Goal: Information Seeking & Learning: Learn about a topic

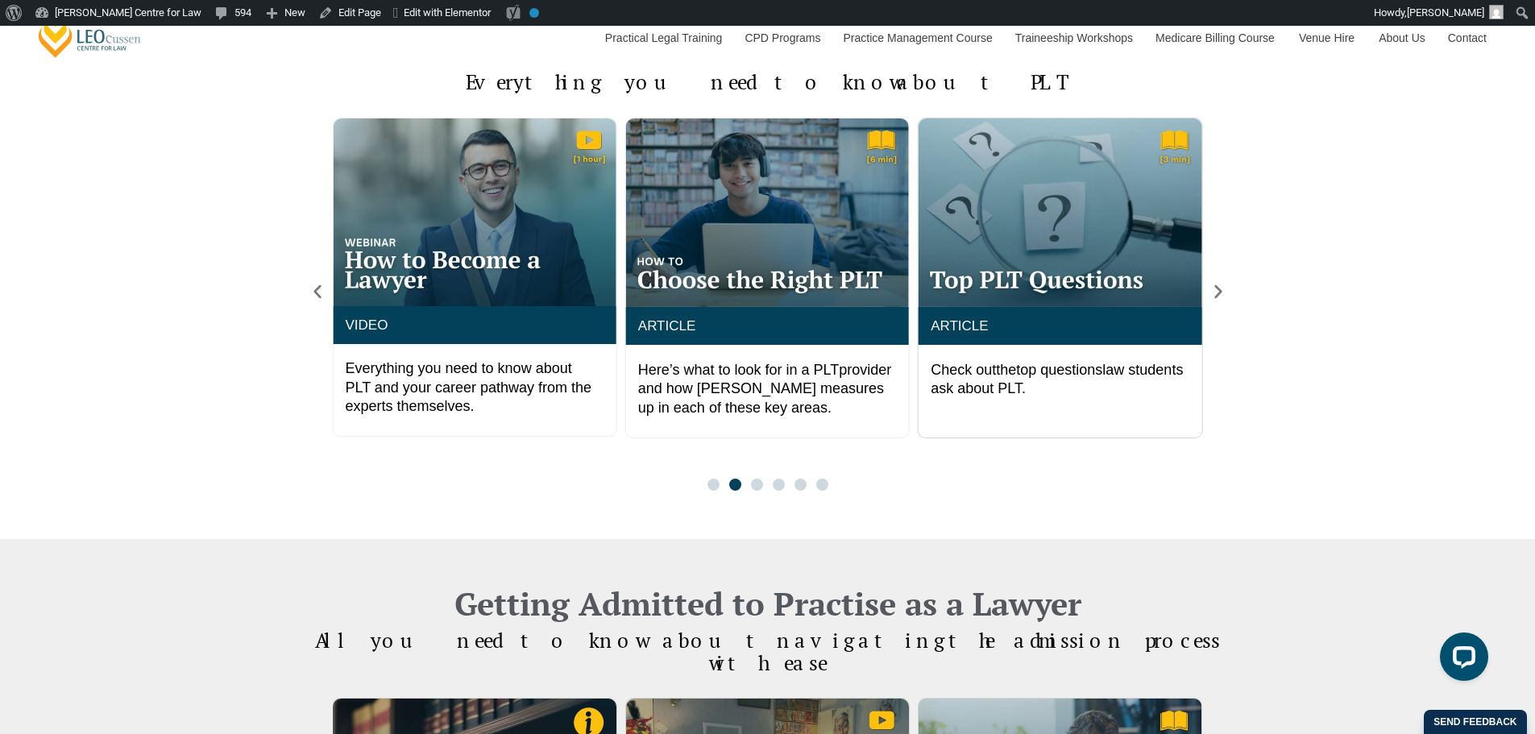
scroll to position [1880, 0]
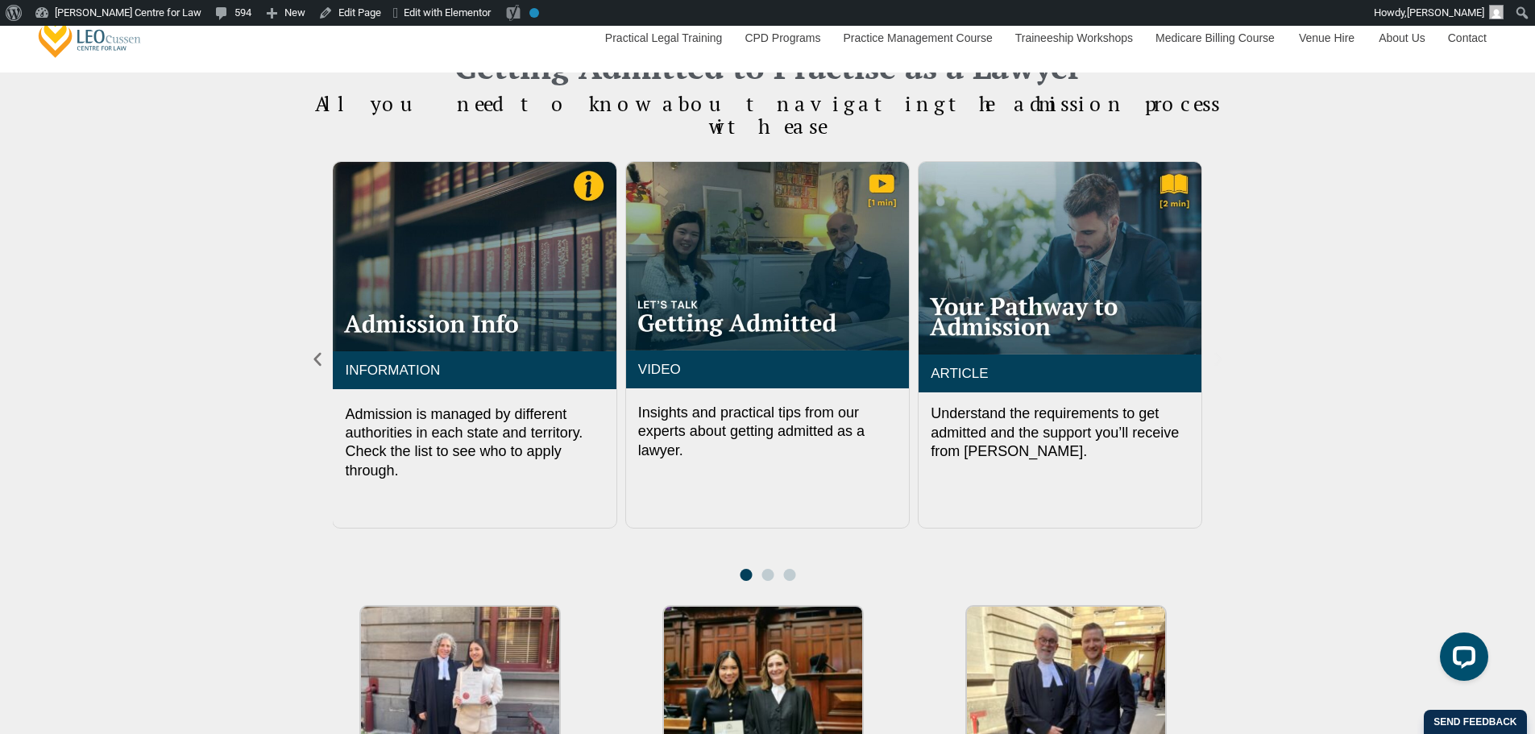
click at [1214, 351] on icon "Next slide" at bounding box center [1218, 360] width 18 height 18
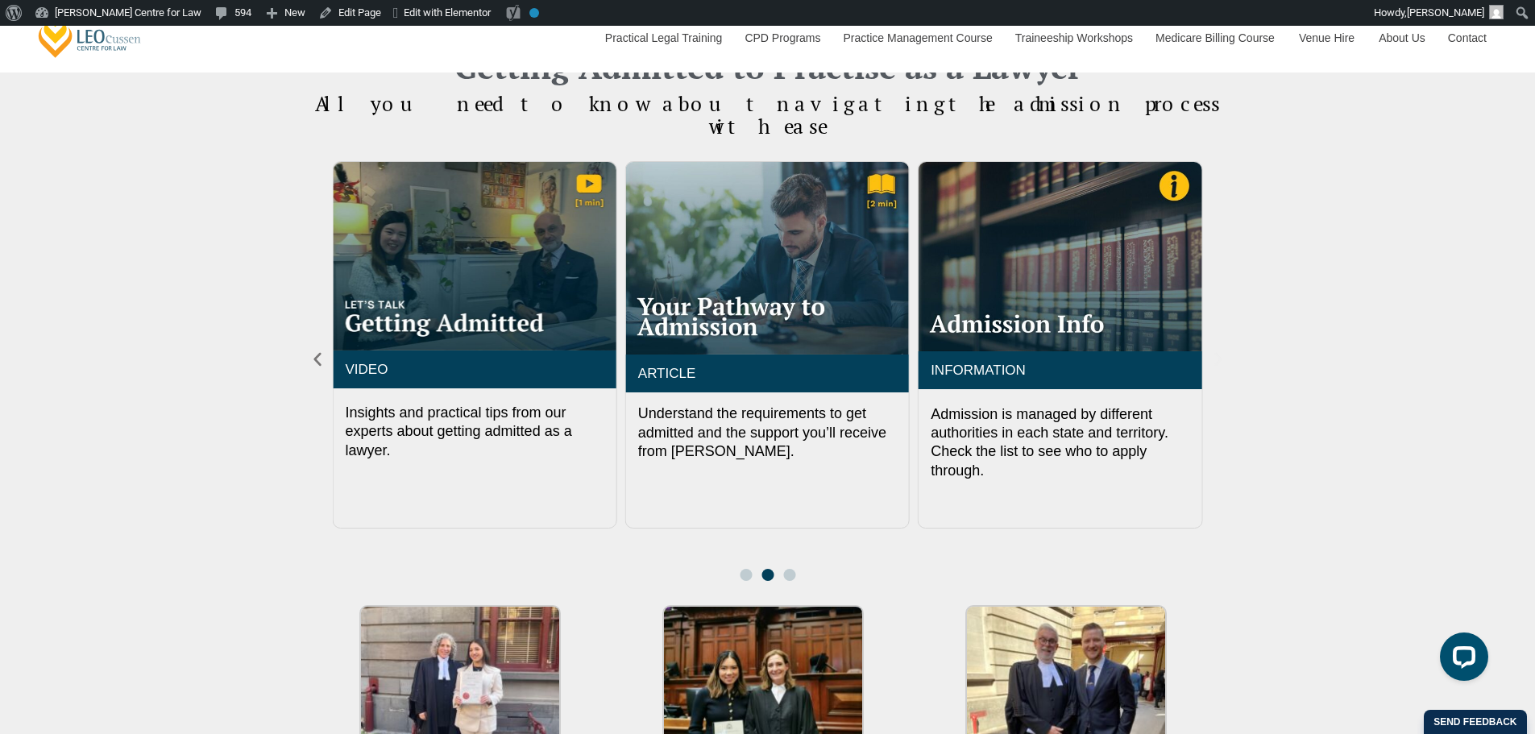
click at [1214, 351] on icon "Next slide" at bounding box center [1218, 360] width 18 height 18
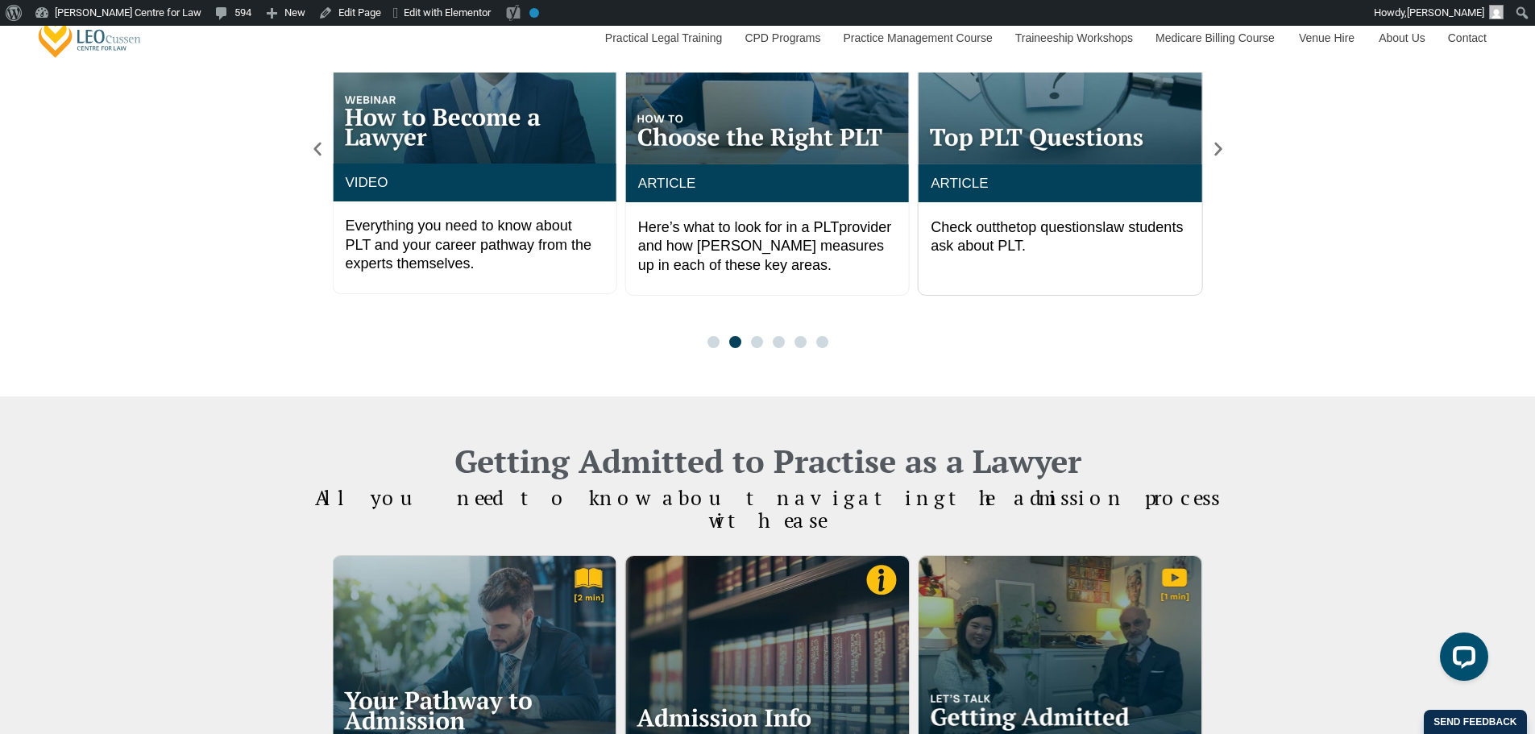
scroll to position [1343, 0]
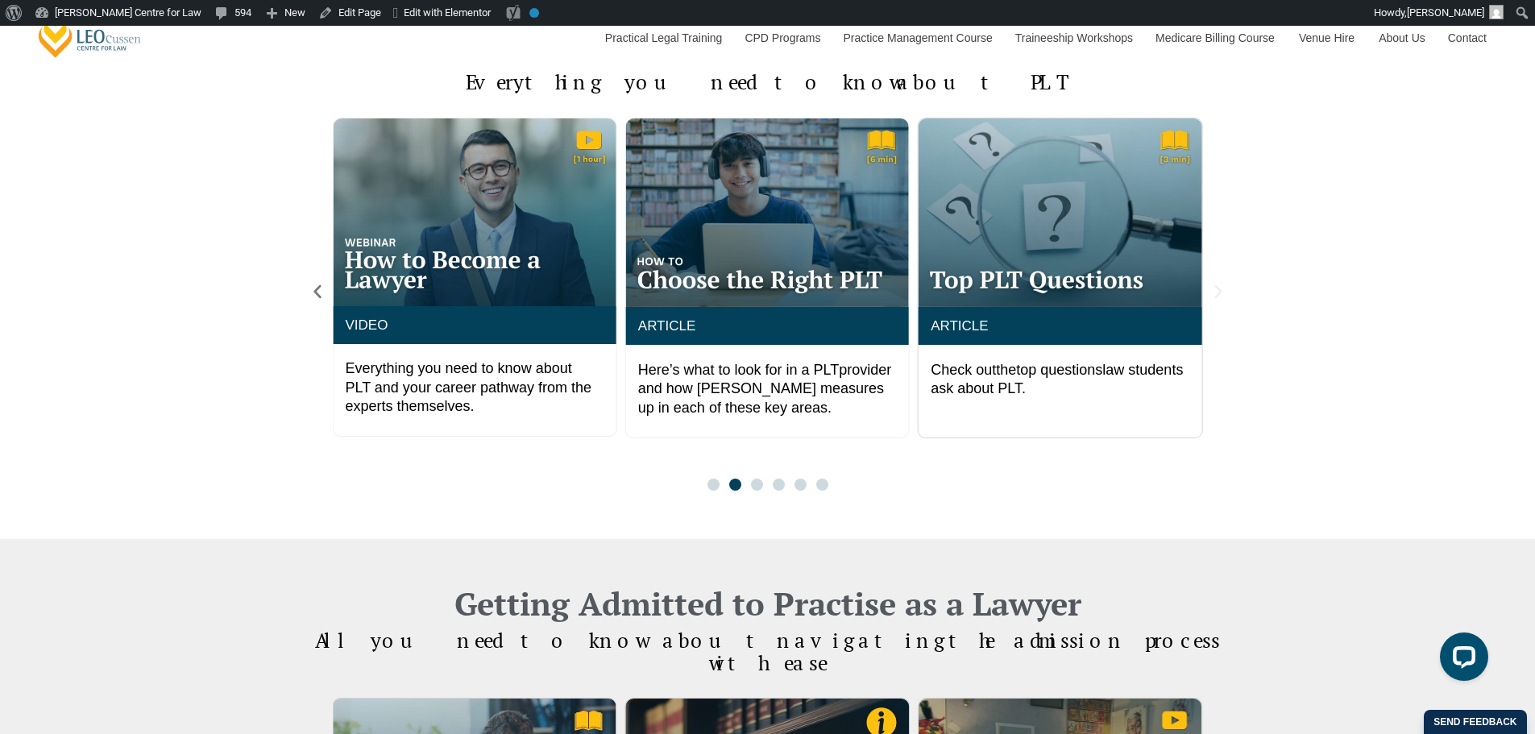
click at [1216, 285] on icon "Next slide" at bounding box center [1218, 292] width 18 height 18
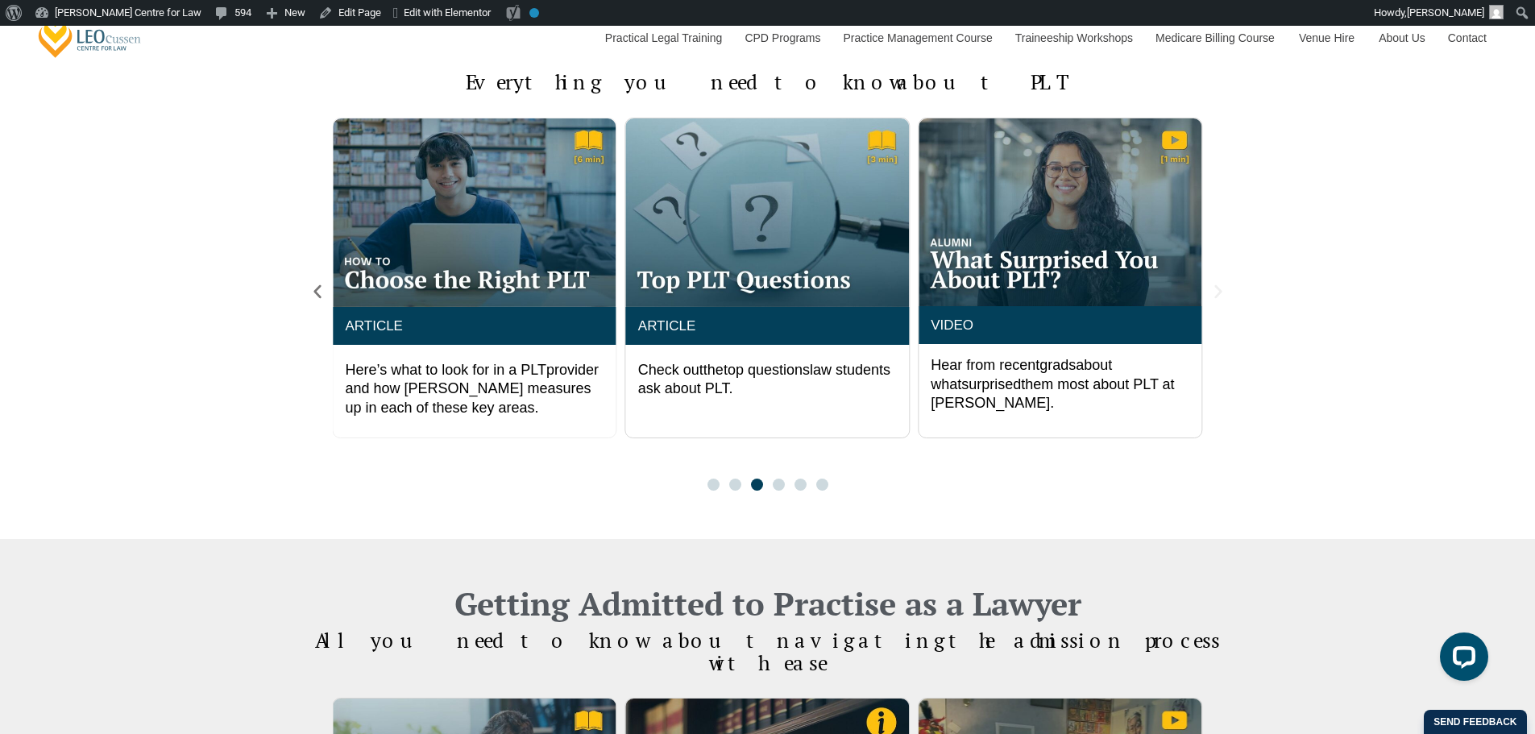
click at [1216, 285] on icon "Next slide" at bounding box center [1218, 292] width 18 height 18
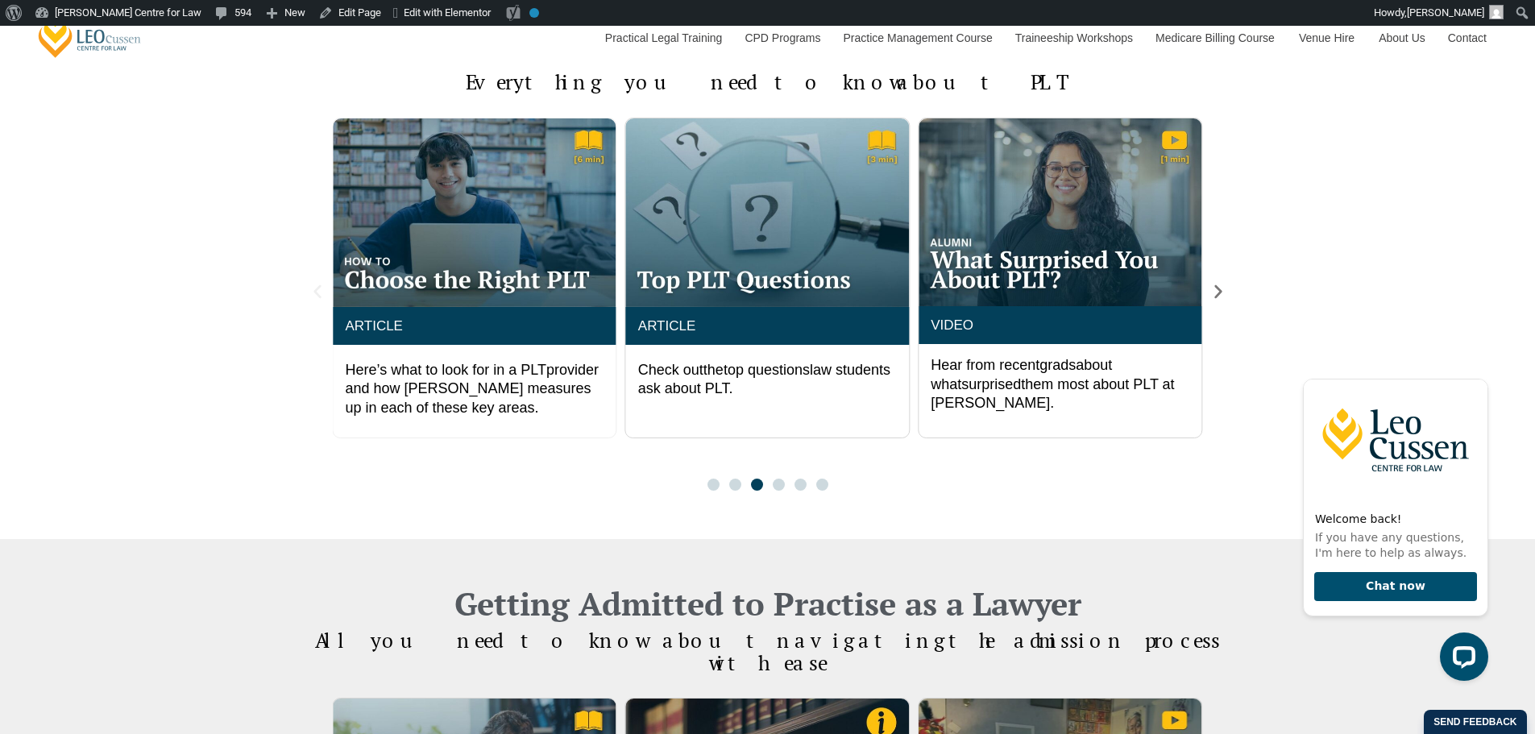
click at [314, 285] on icon "Previous slide" at bounding box center [318, 292] width 18 height 18
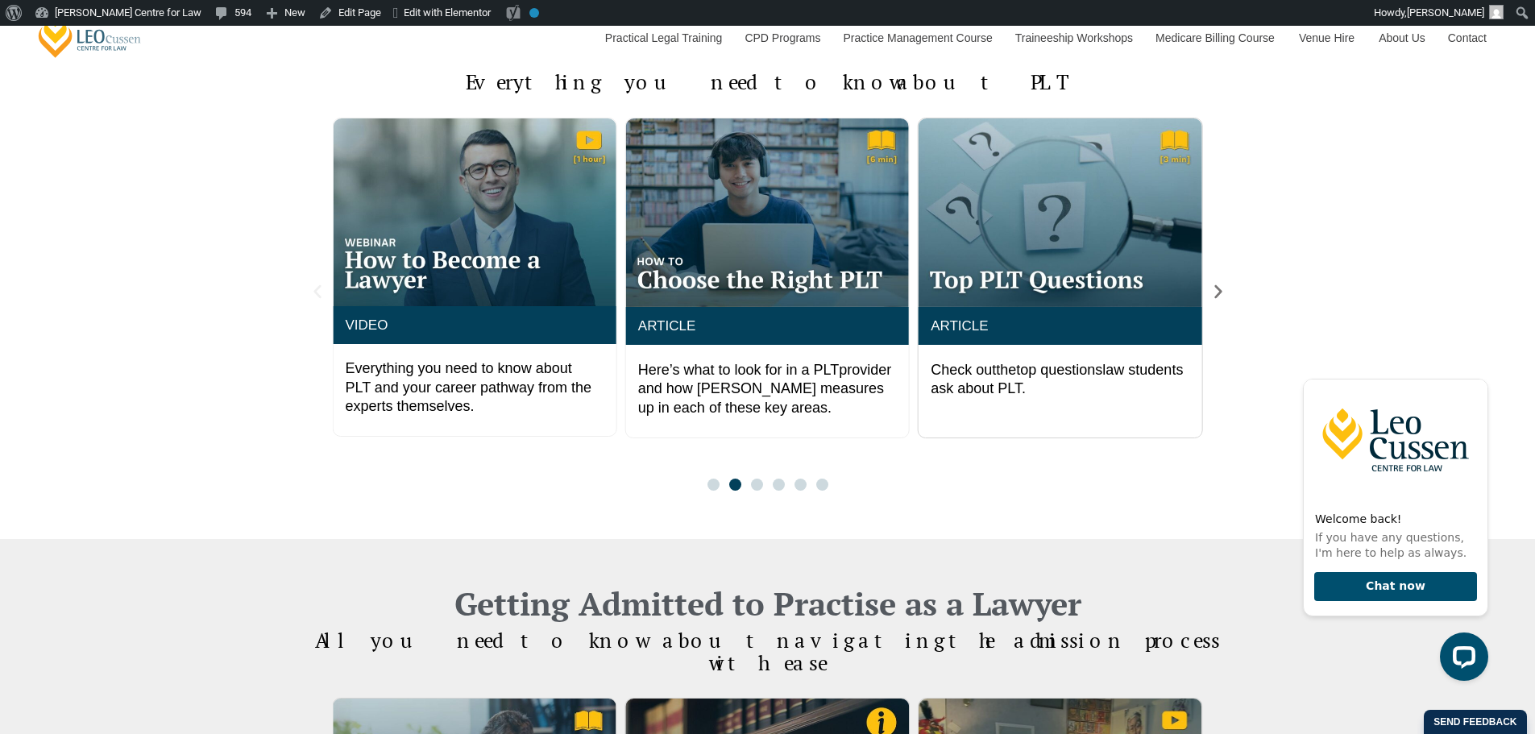
click at [314, 285] on icon "Previous slide" at bounding box center [318, 292] width 18 height 18
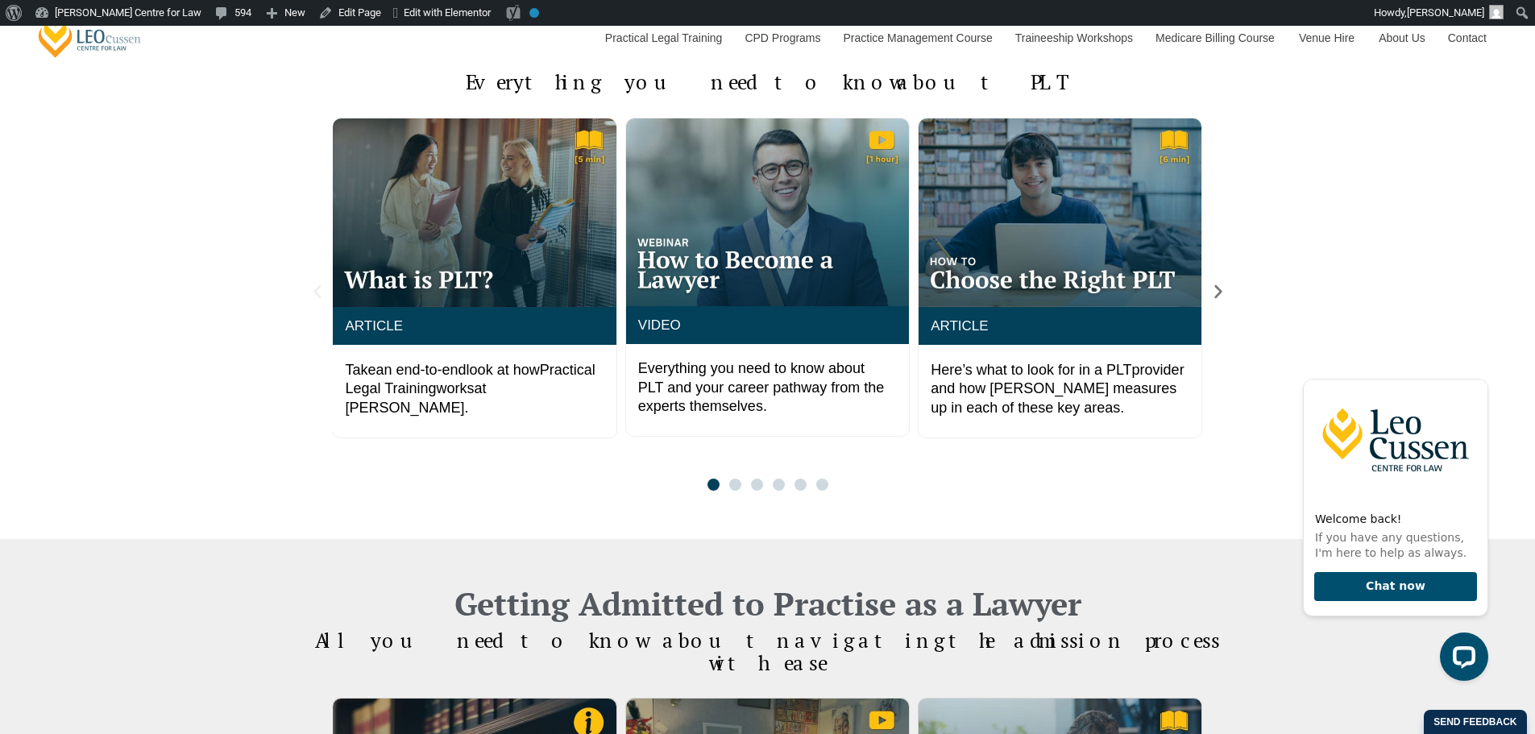
click at [314, 285] on icon "Previous slide" at bounding box center [318, 292] width 18 height 18
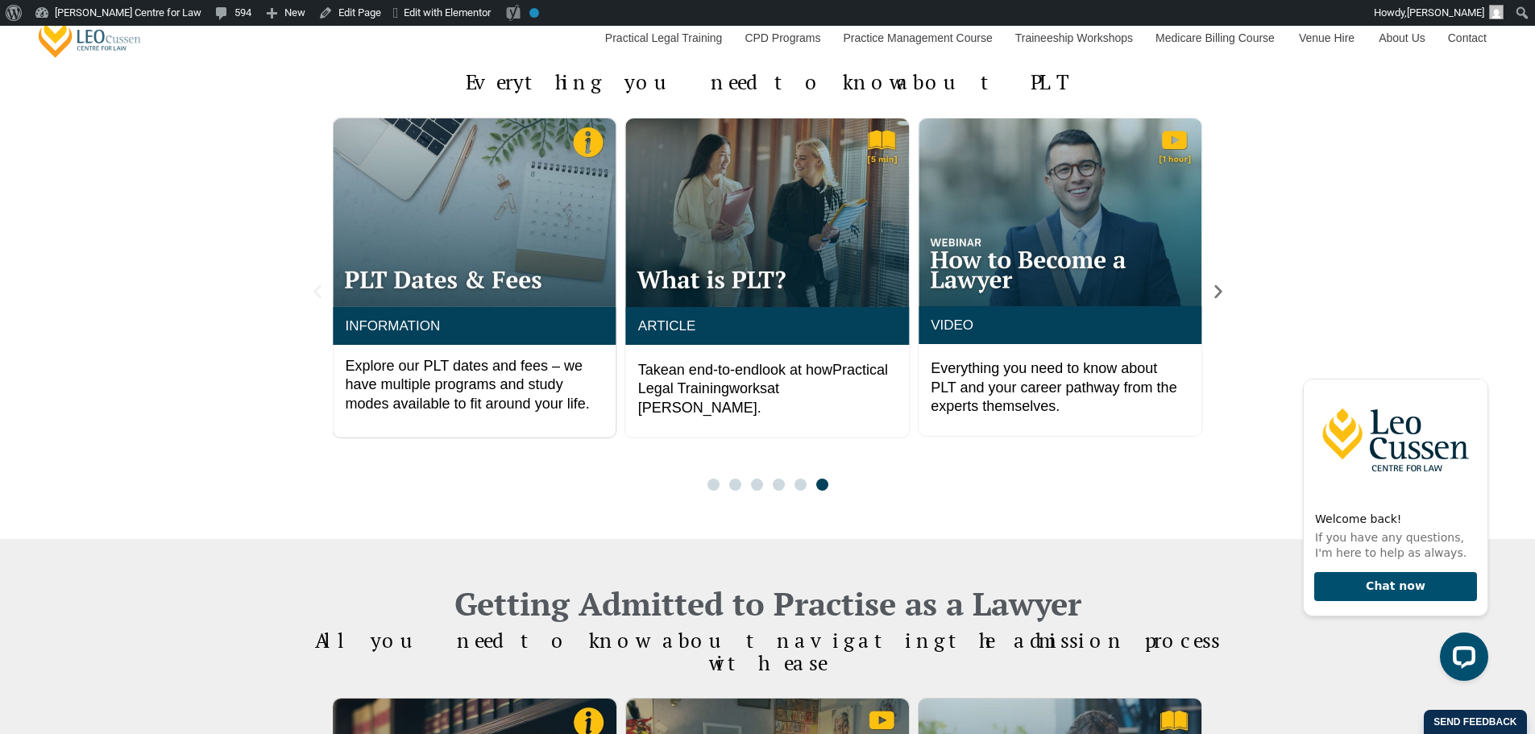
click at [314, 285] on icon "Previous slide" at bounding box center [318, 292] width 18 height 18
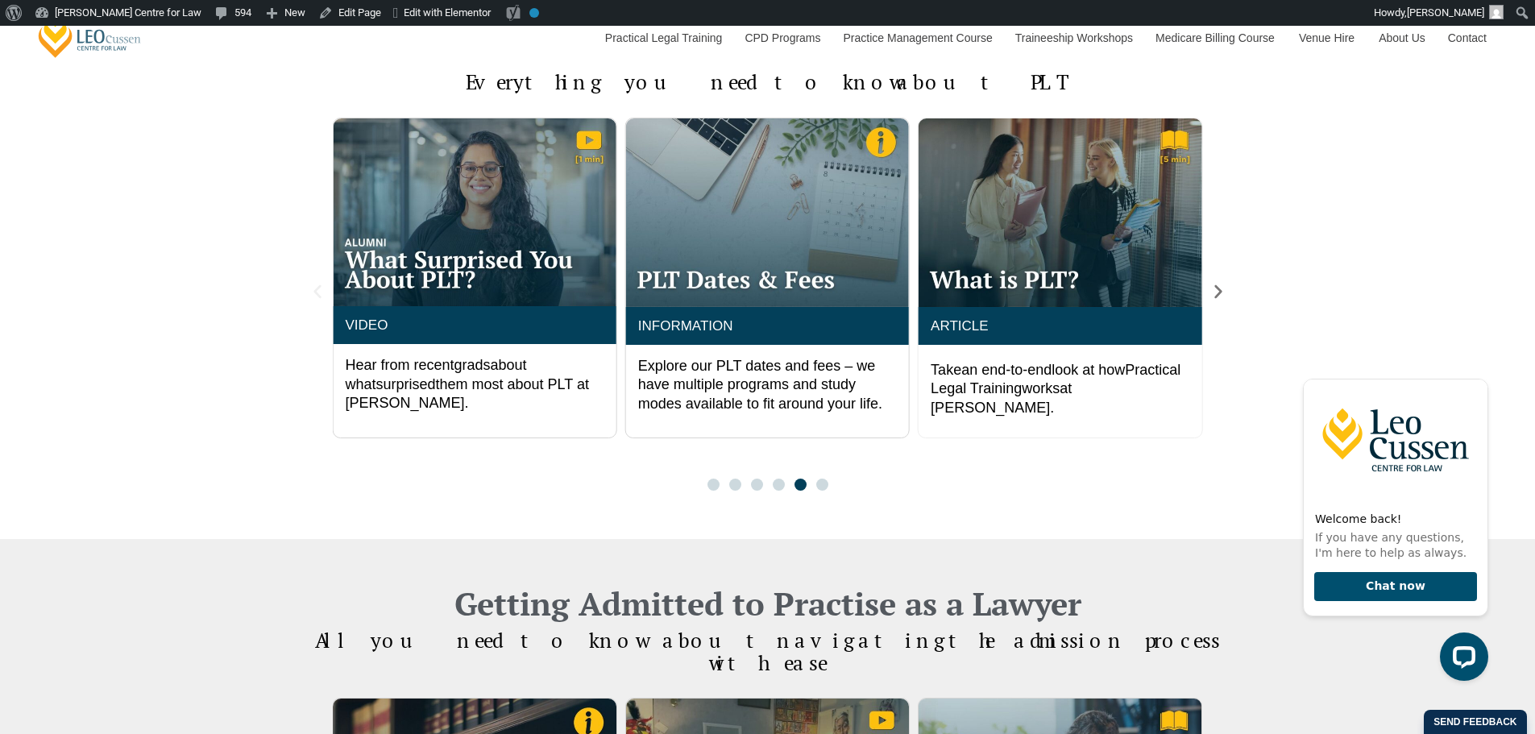
click at [314, 285] on icon "Previous slide" at bounding box center [318, 292] width 18 height 18
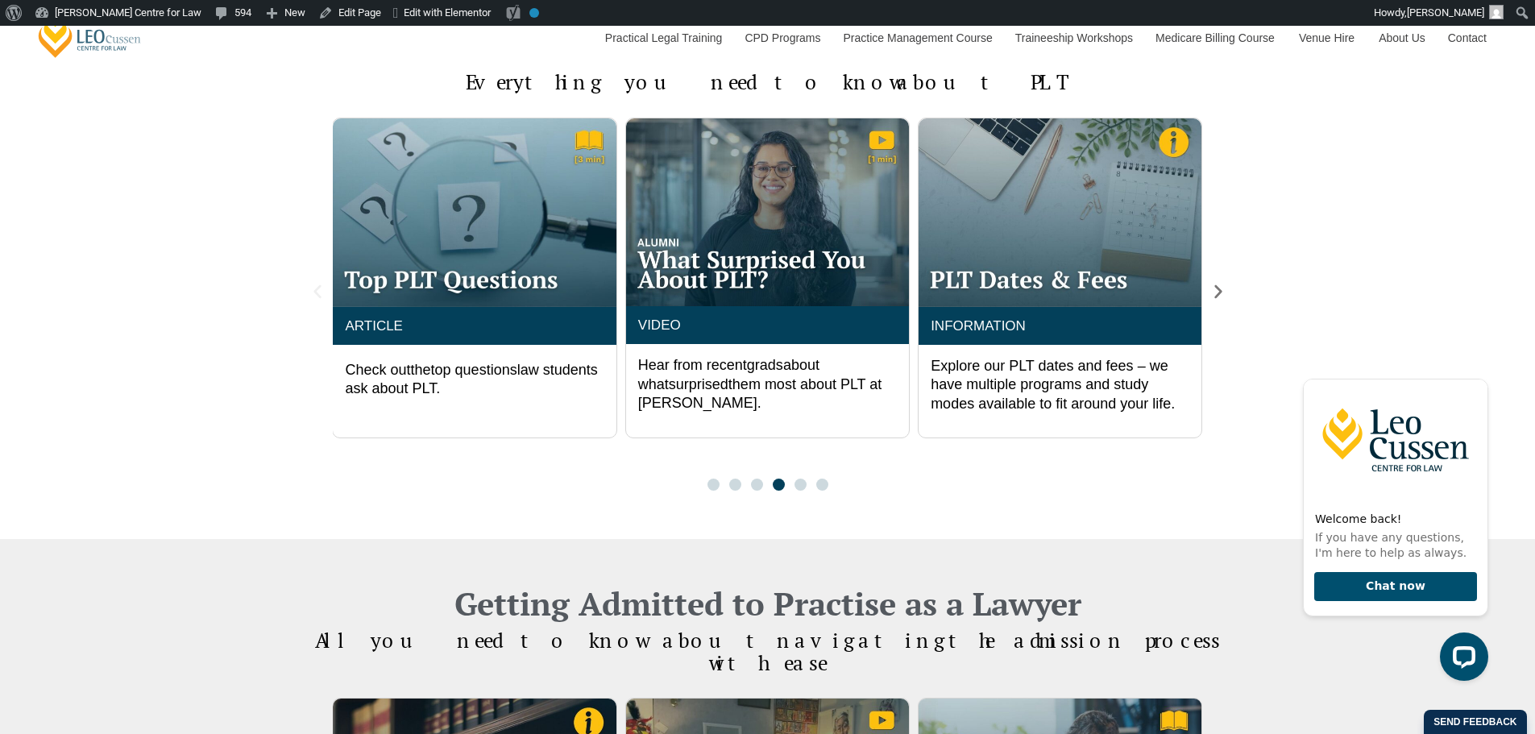
click at [314, 285] on icon "Previous slide" at bounding box center [318, 292] width 18 height 18
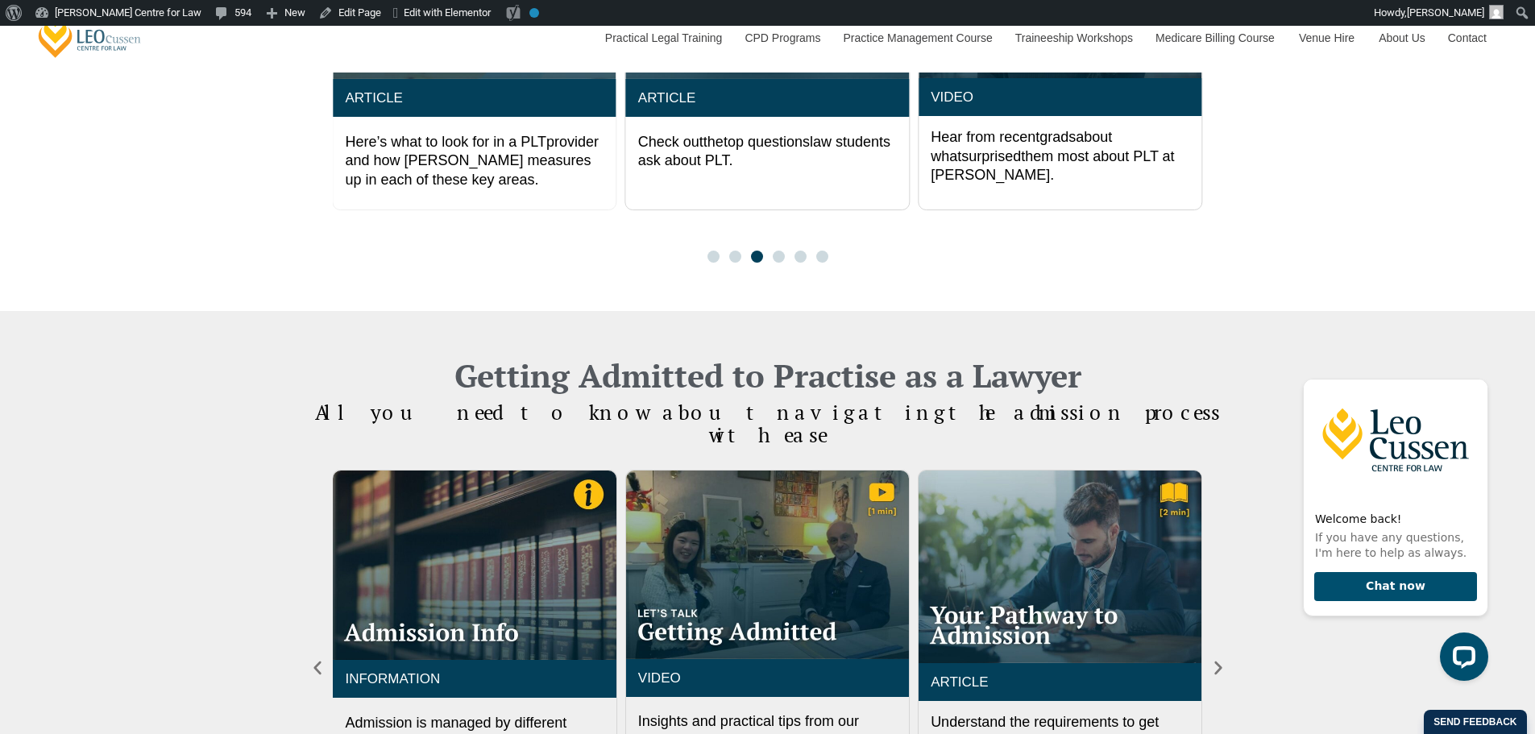
scroll to position [1612, 0]
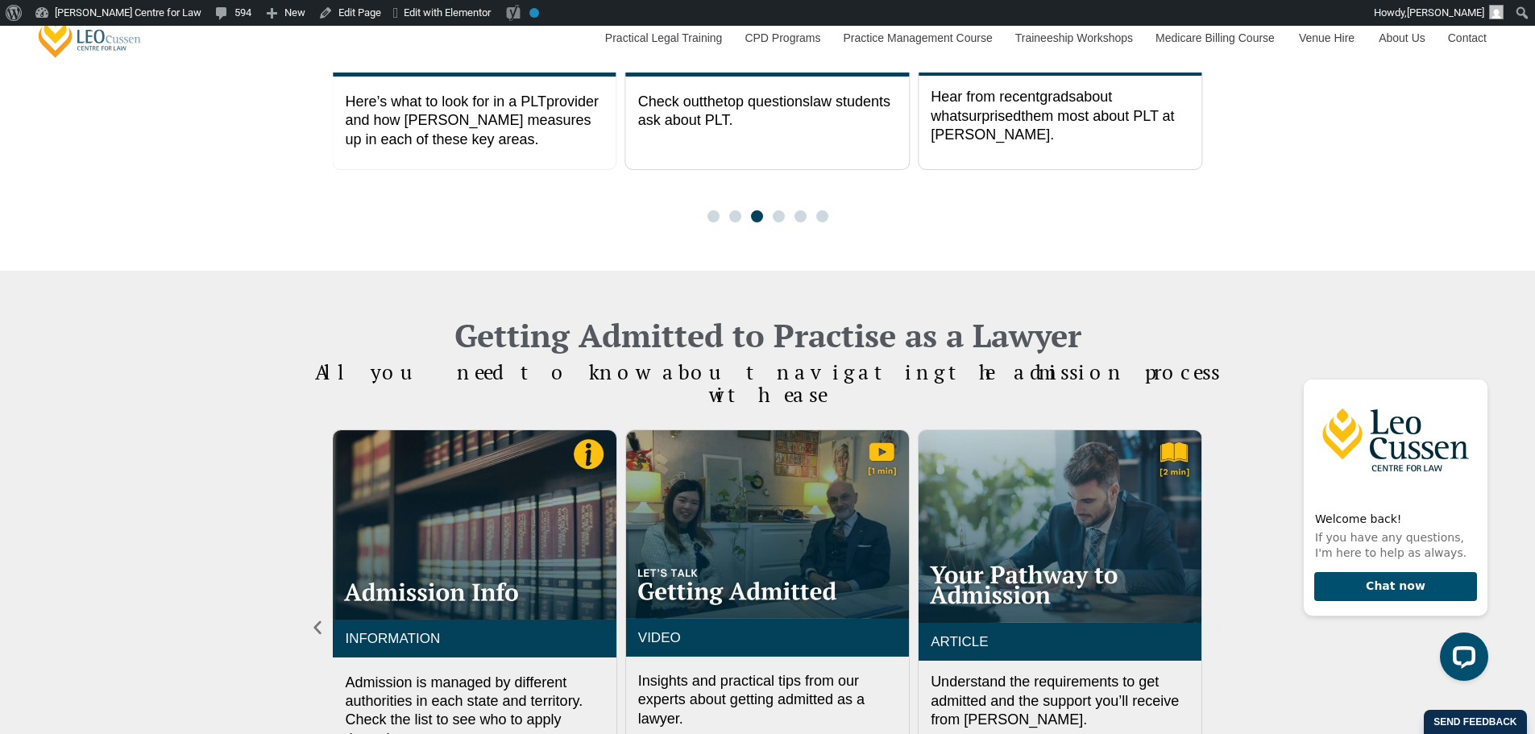
click at [1217, 619] on icon "Next slide" at bounding box center [1218, 628] width 18 height 18
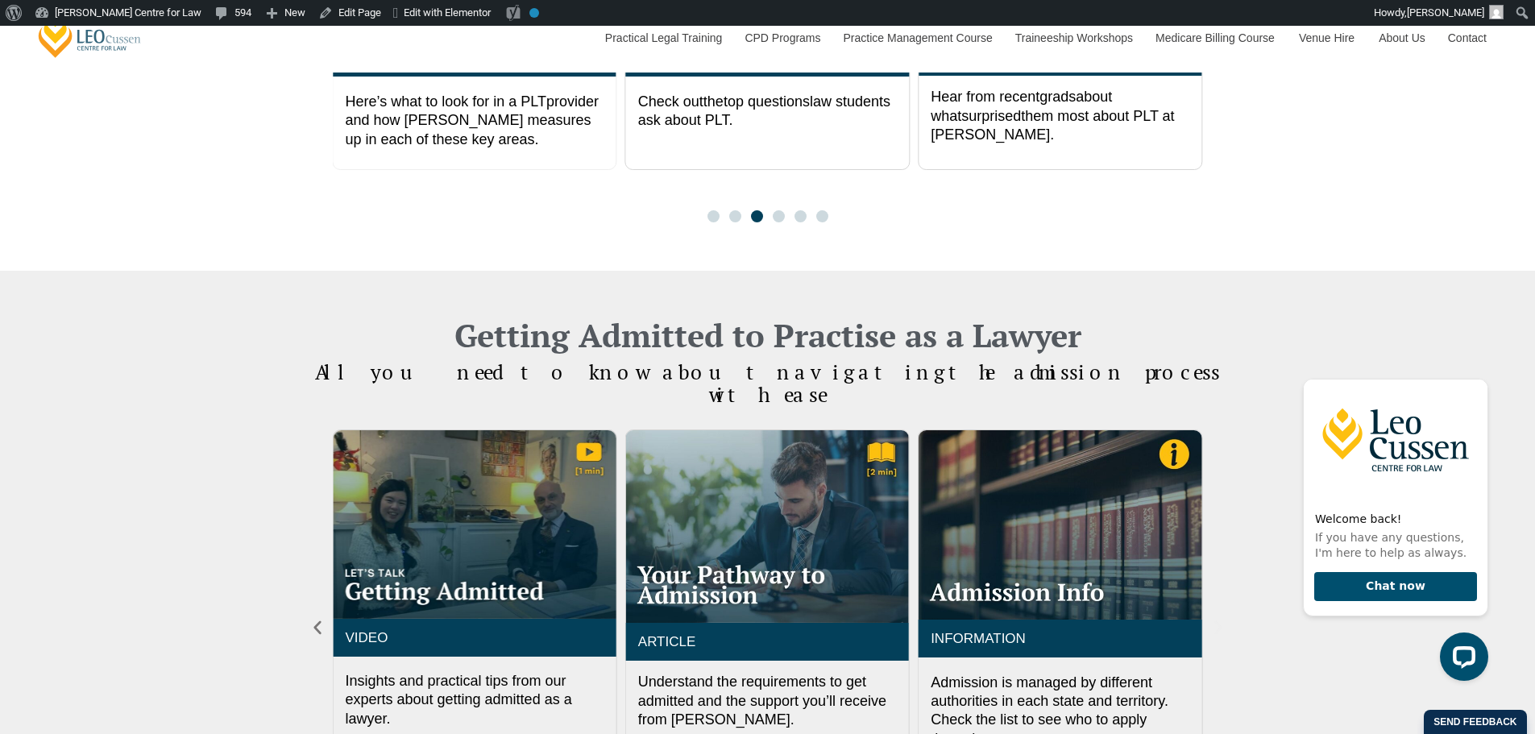
click at [1217, 619] on icon "Next slide" at bounding box center [1218, 628] width 18 height 18
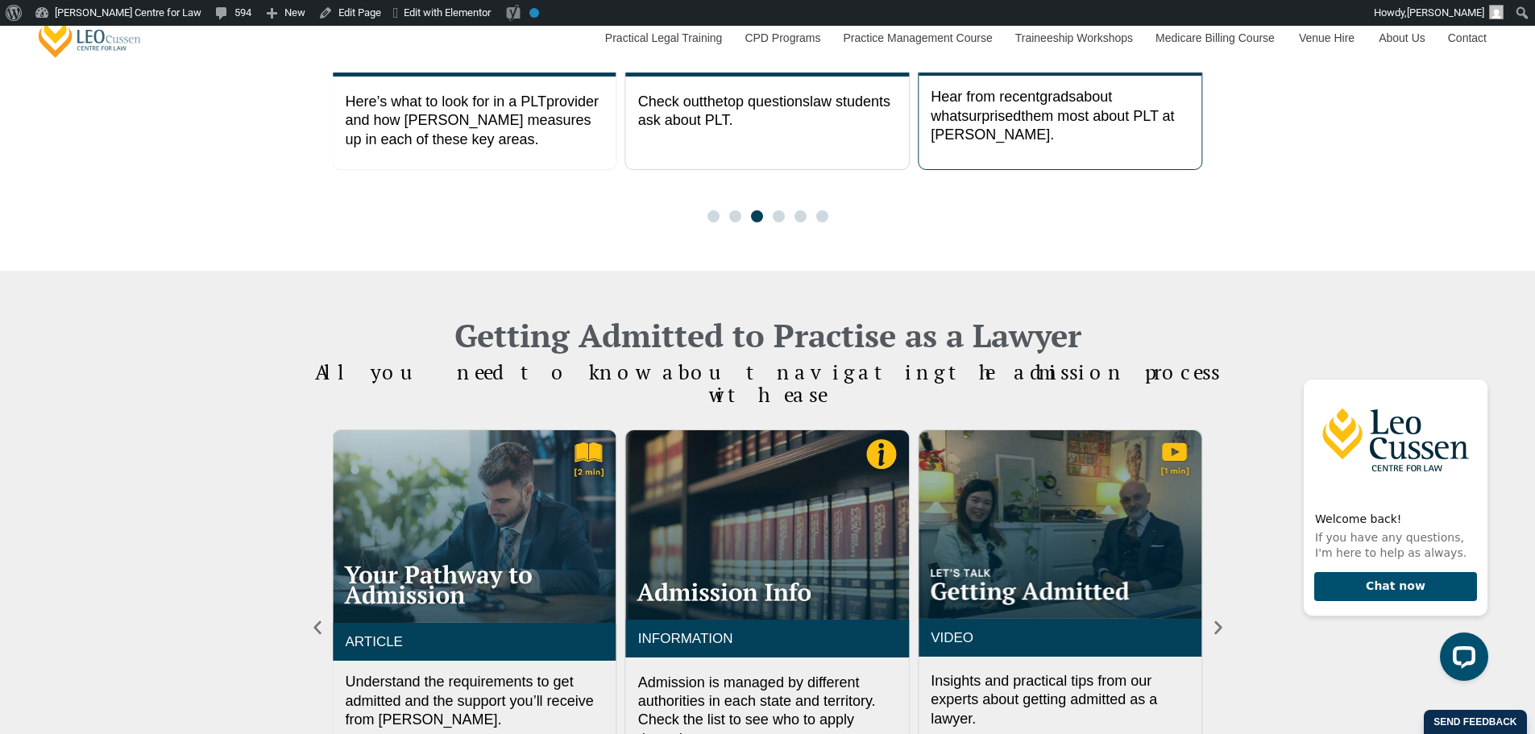
scroll to position [806, 0]
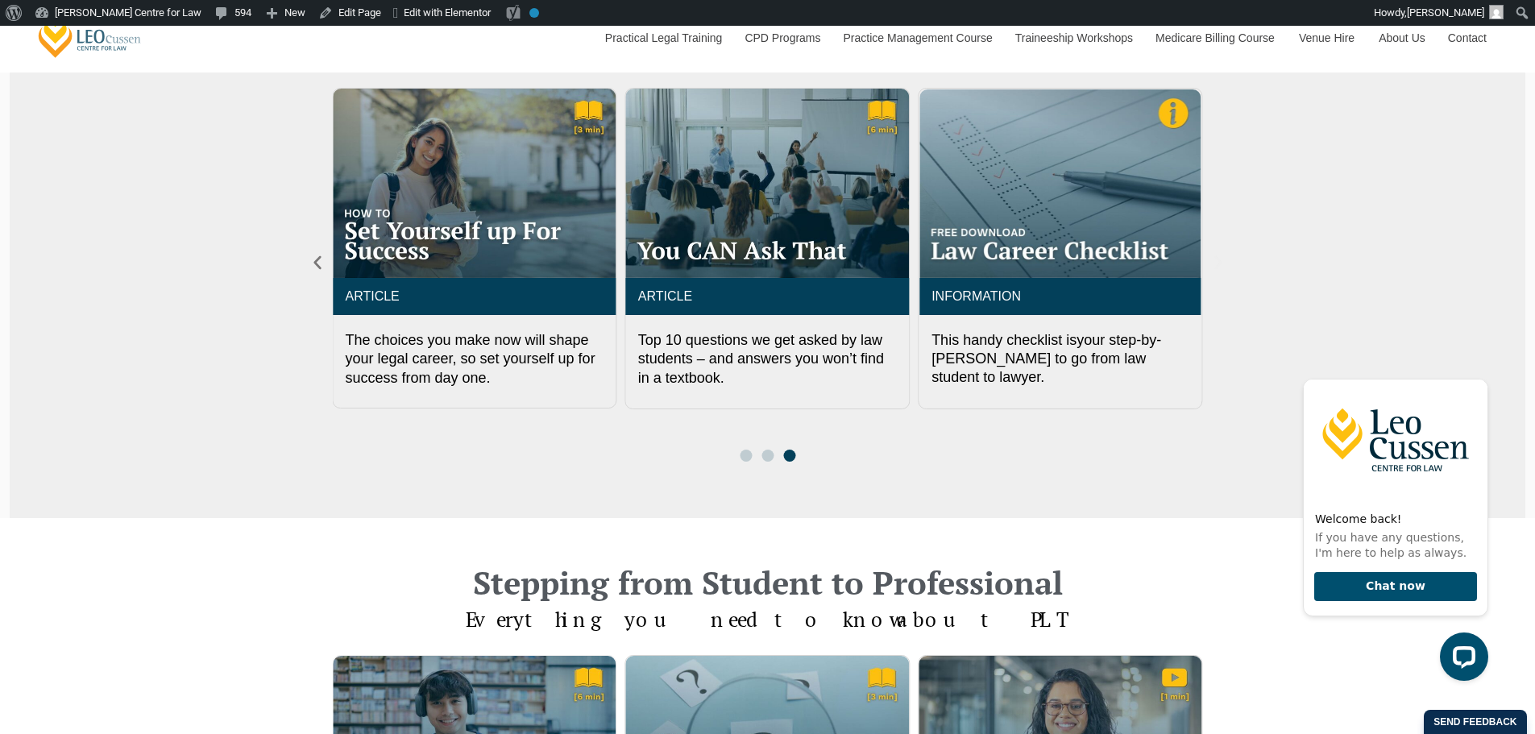
click at [1209, 269] on icon "Next slide" at bounding box center [1218, 263] width 18 height 18
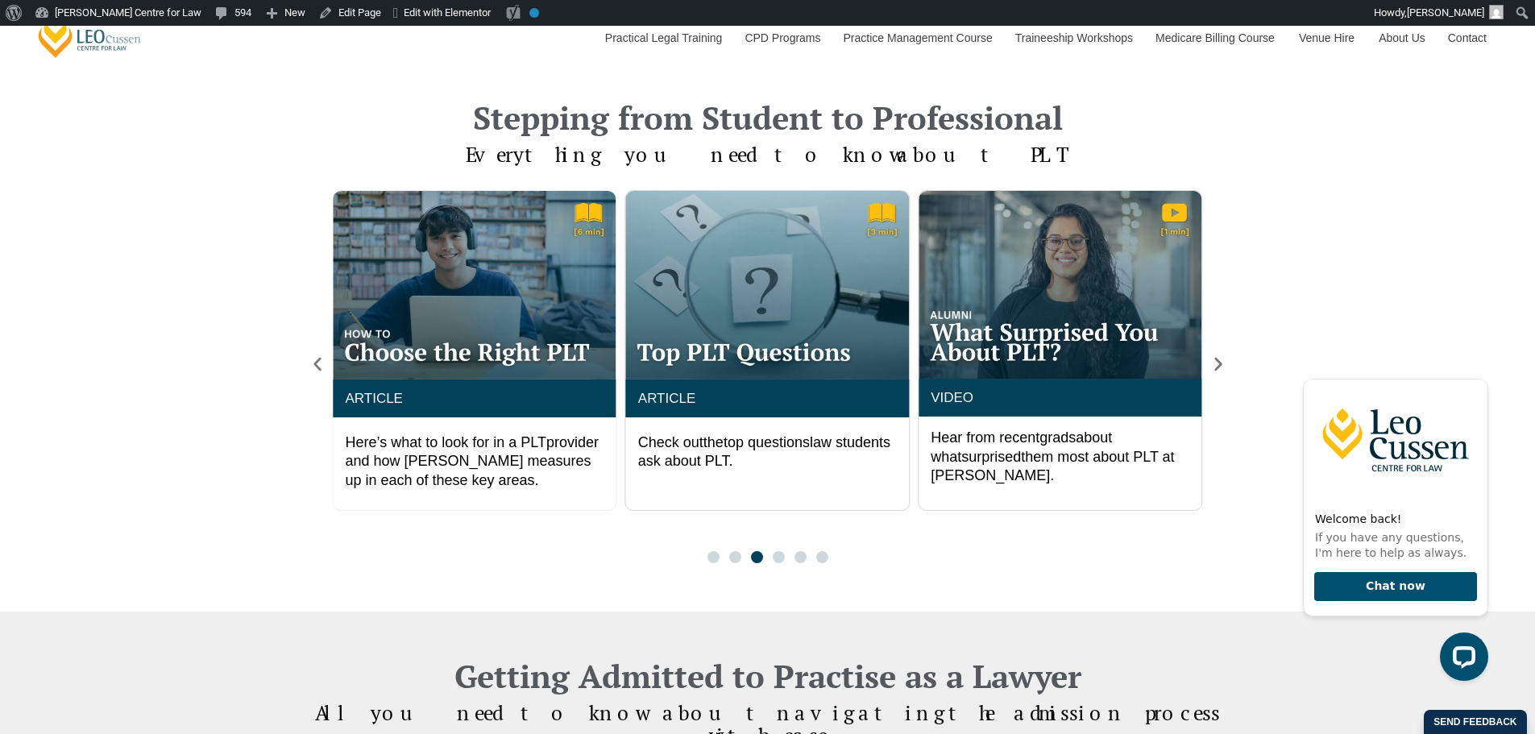
scroll to position [1343, 0]
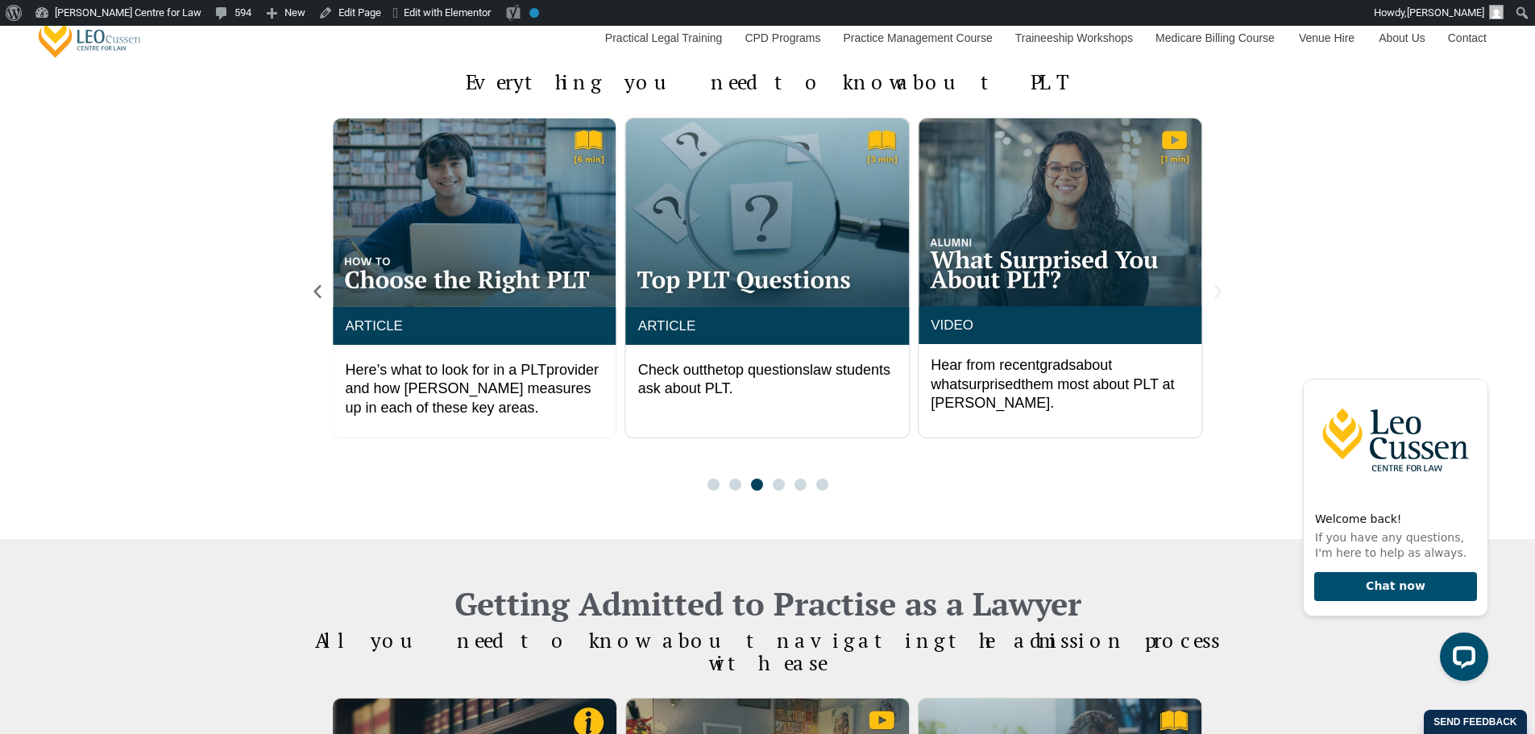
click at [1218, 289] on icon "Next slide" at bounding box center [1217, 292] width 7 height 14
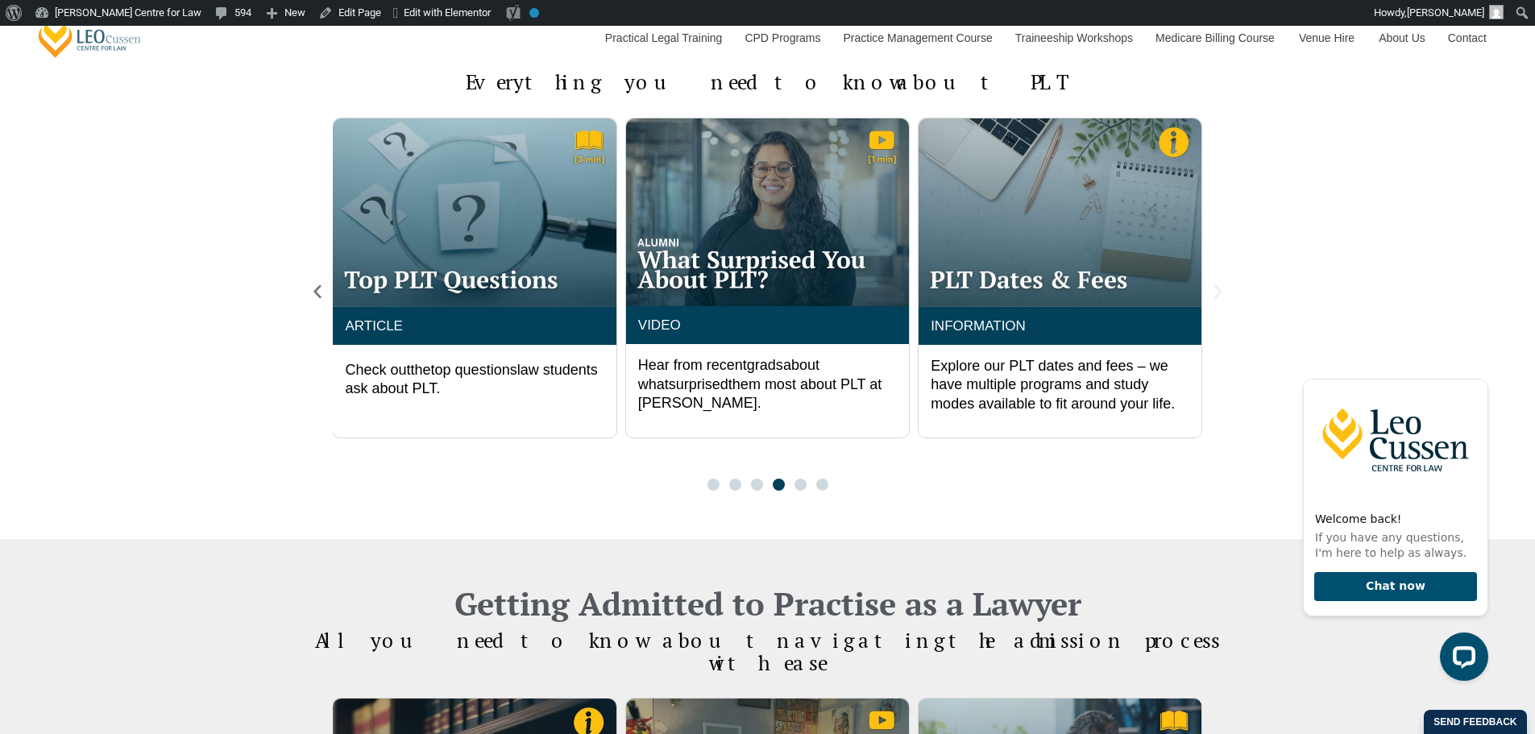
click at [1218, 289] on icon "Next slide" at bounding box center [1217, 292] width 7 height 14
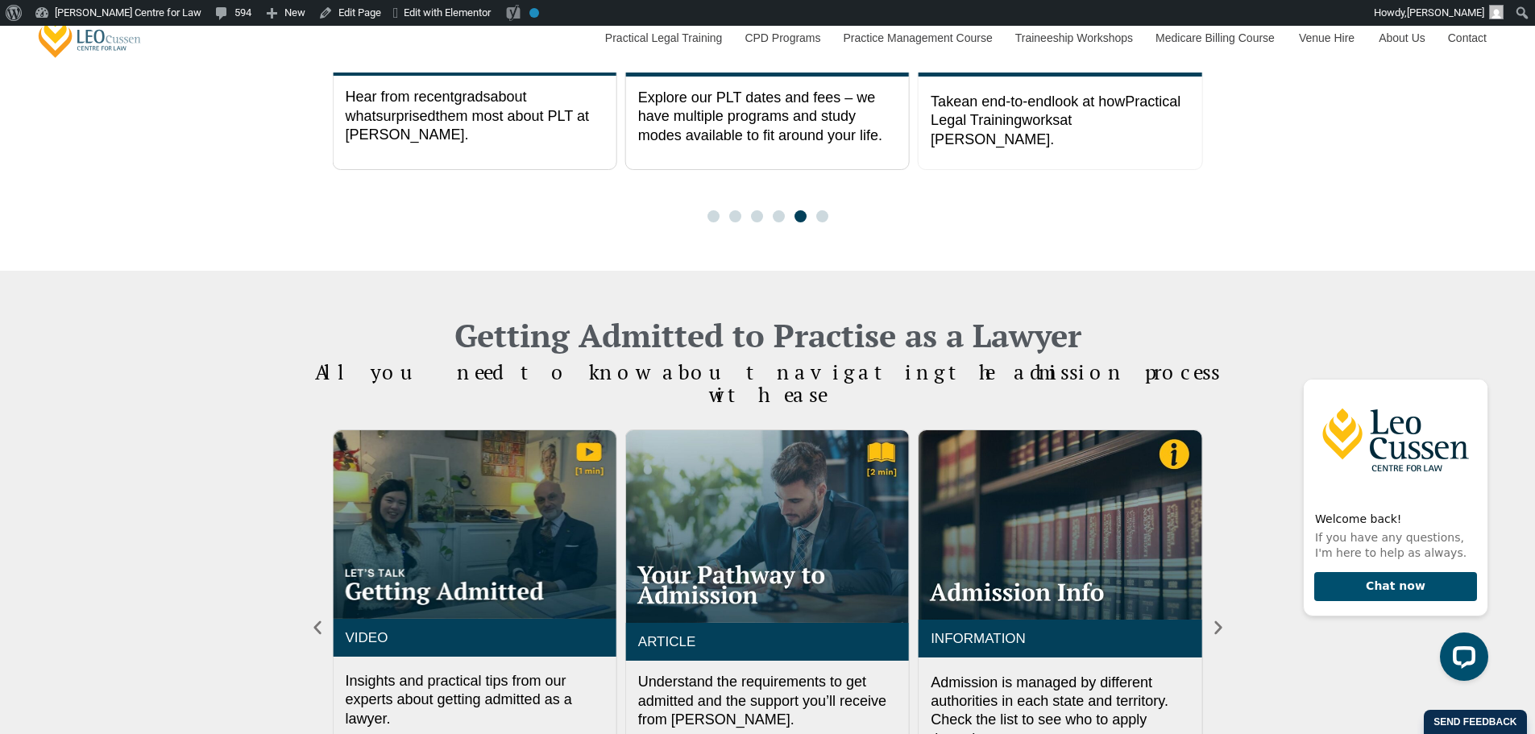
scroll to position [1074, 0]
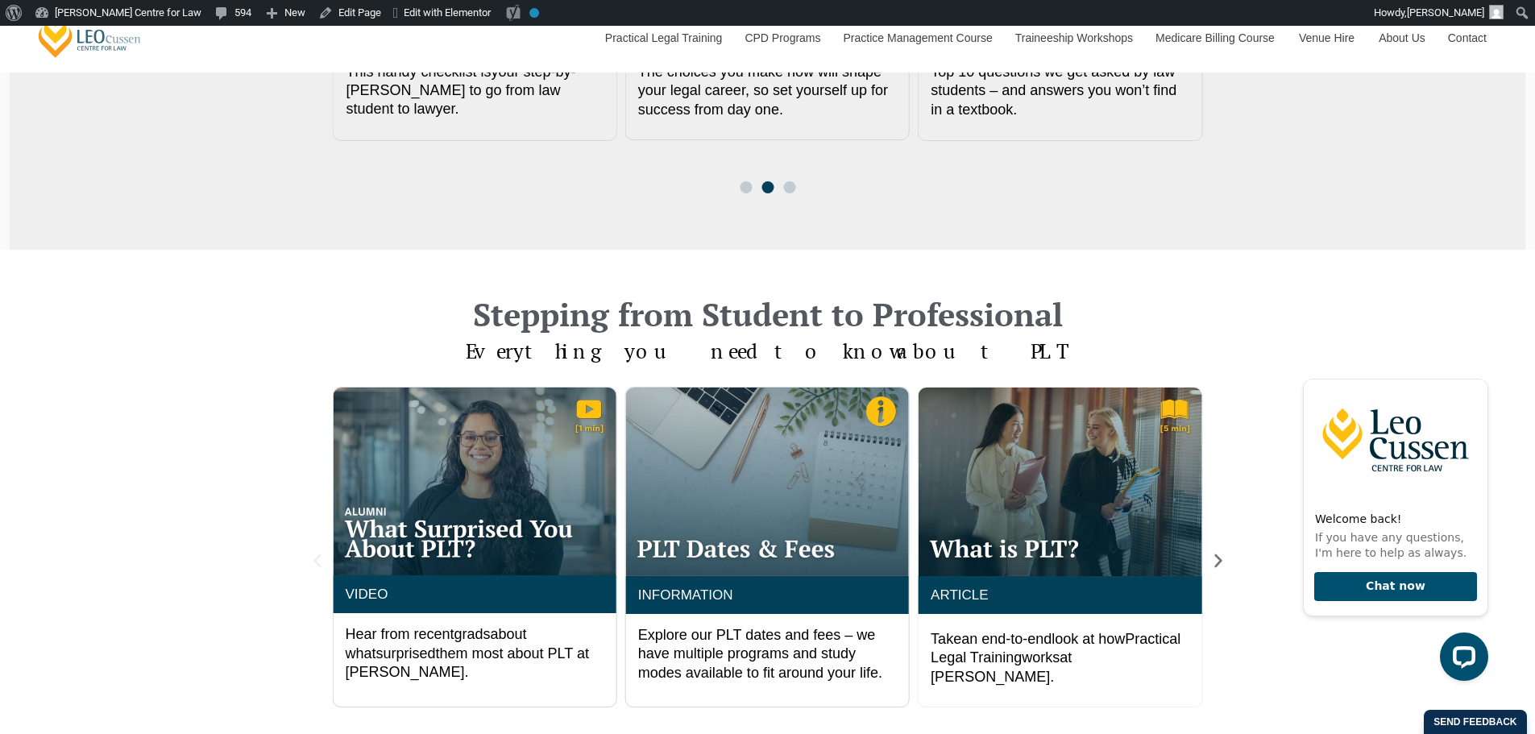
click at [318, 558] on icon "Previous slide" at bounding box center [316, 561] width 7 height 14
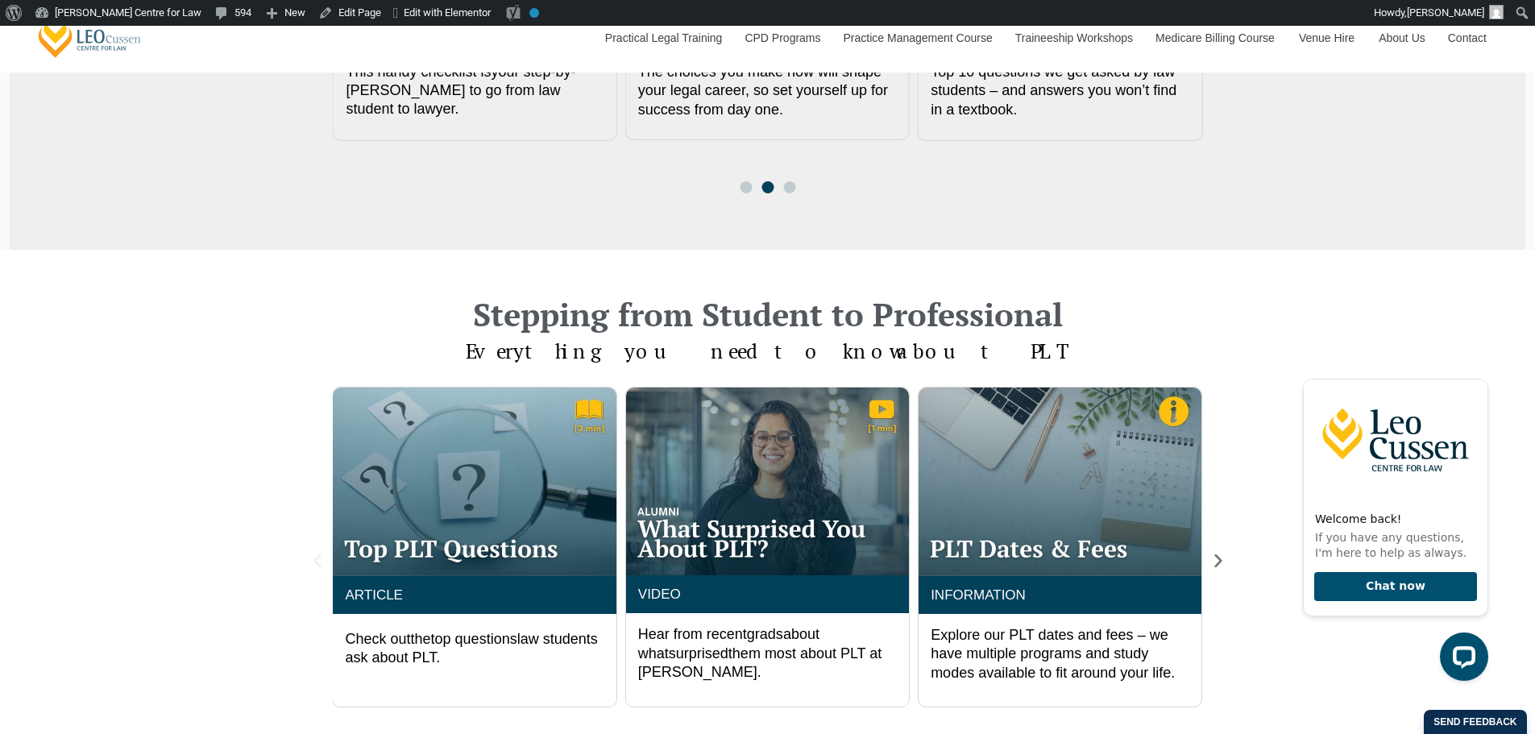
click at [318, 558] on icon "Previous slide" at bounding box center [316, 561] width 7 height 14
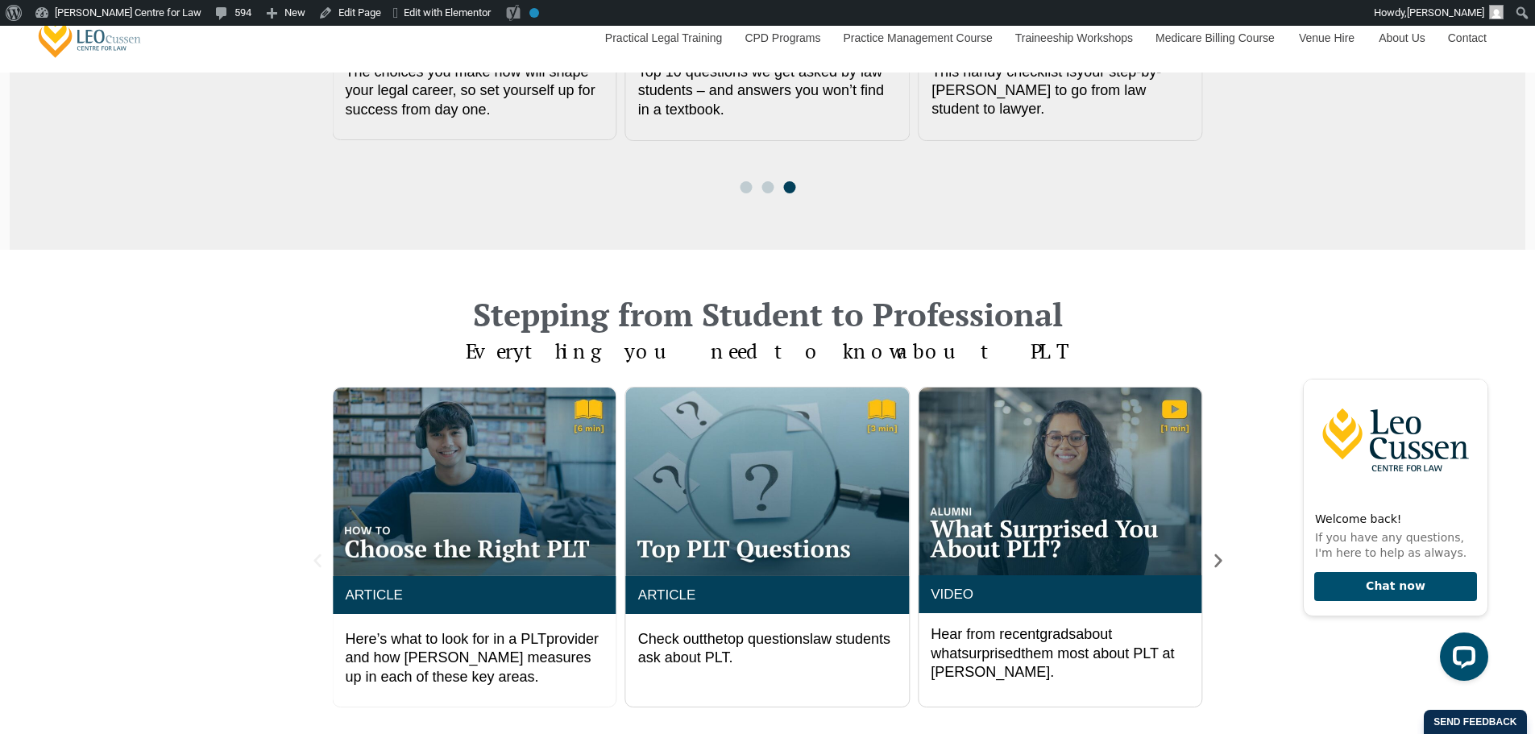
click at [318, 558] on icon "Previous slide" at bounding box center [316, 561] width 7 height 14
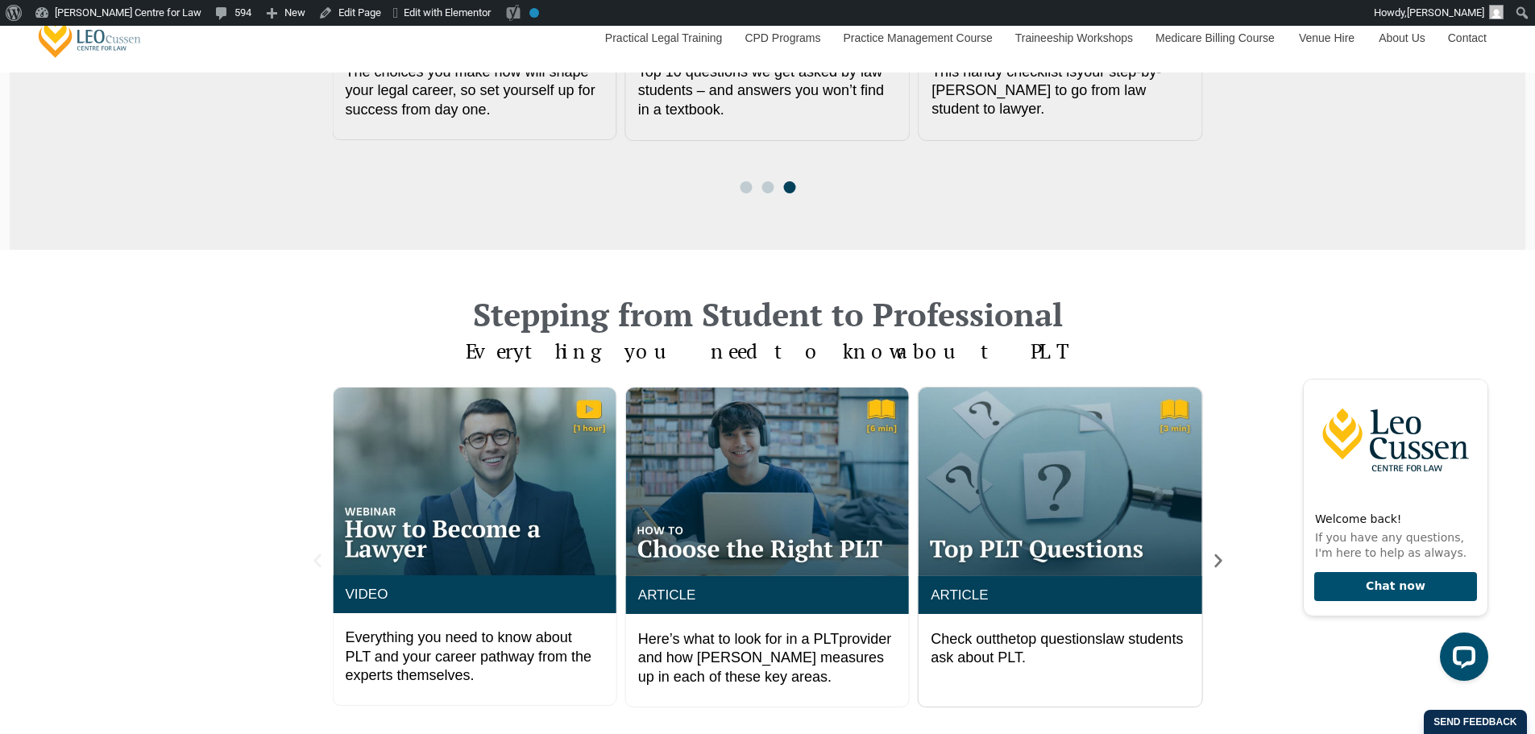
click at [318, 558] on icon "Previous slide" at bounding box center [316, 561] width 7 height 14
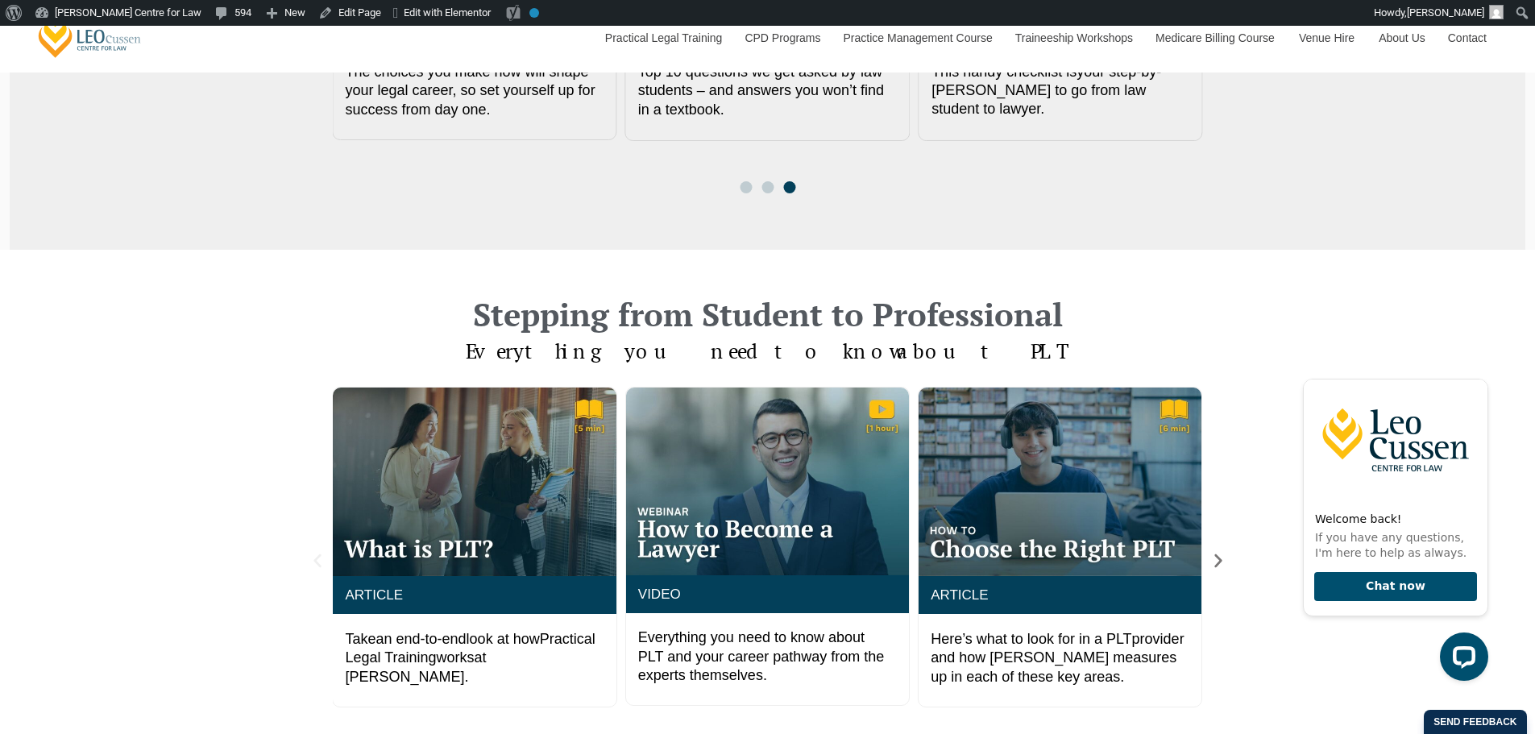
click at [318, 558] on icon "Previous slide" at bounding box center [316, 561] width 7 height 14
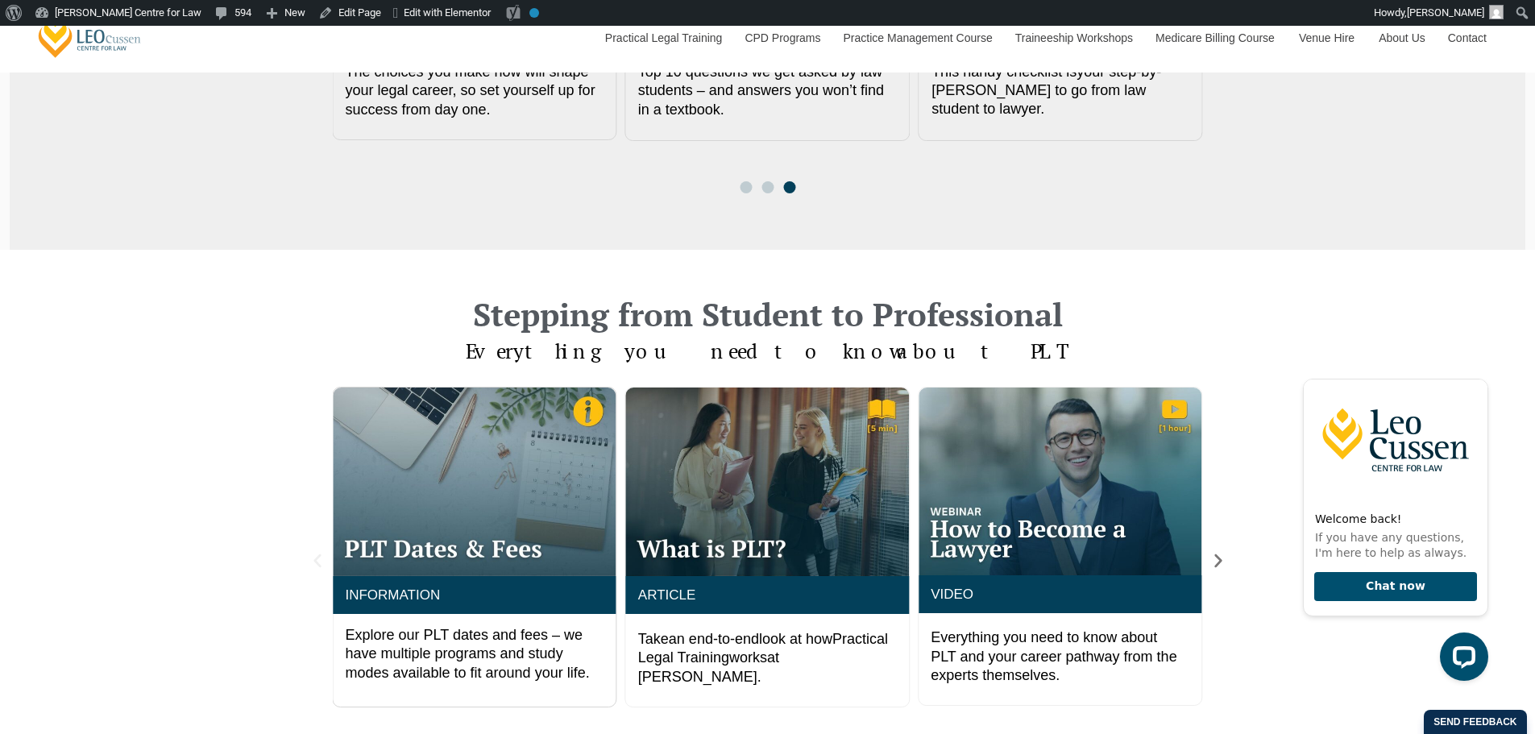
click at [318, 558] on icon "Previous slide" at bounding box center [316, 561] width 7 height 14
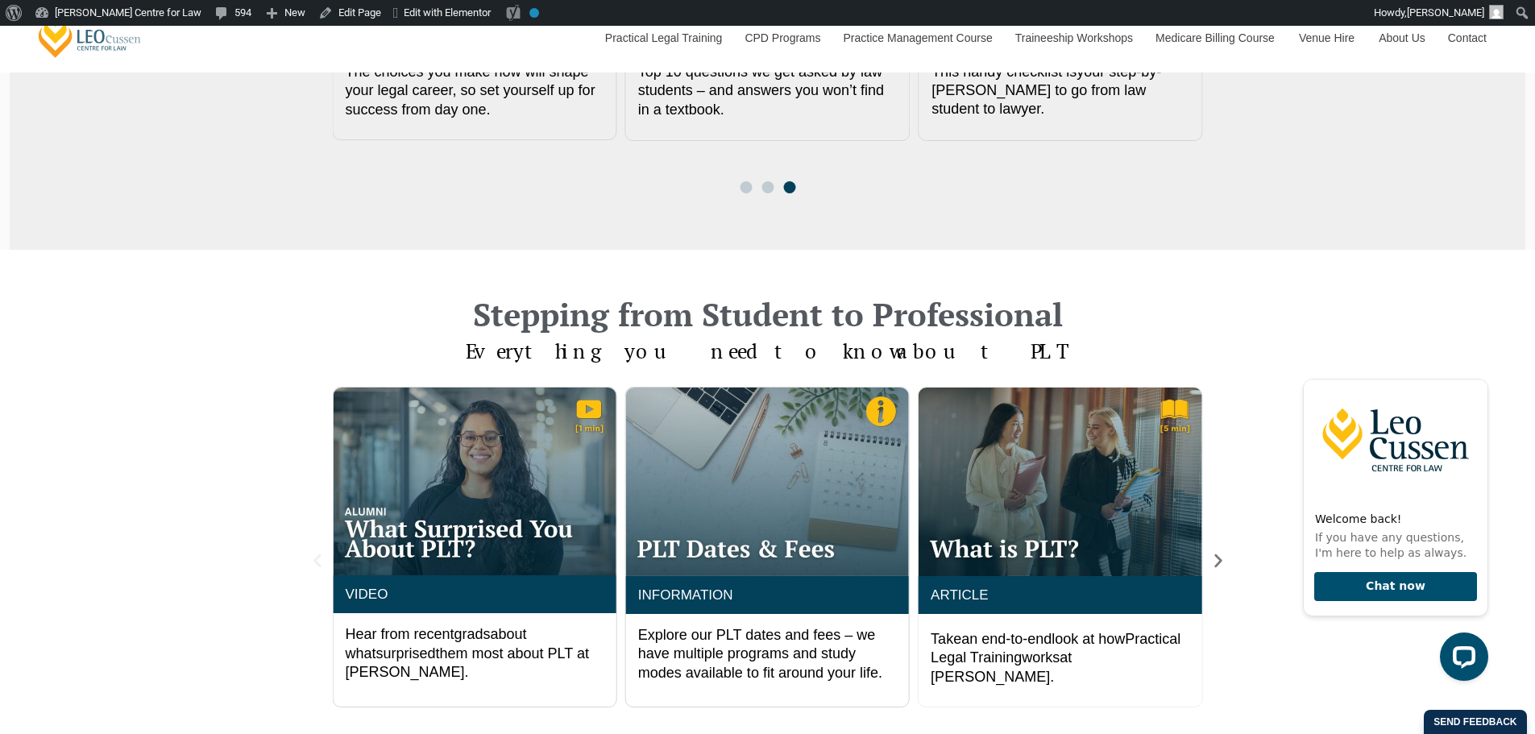
click at [318, 558] on icon "Previous slide" at bounding box center [316, 561] width 7 height 14
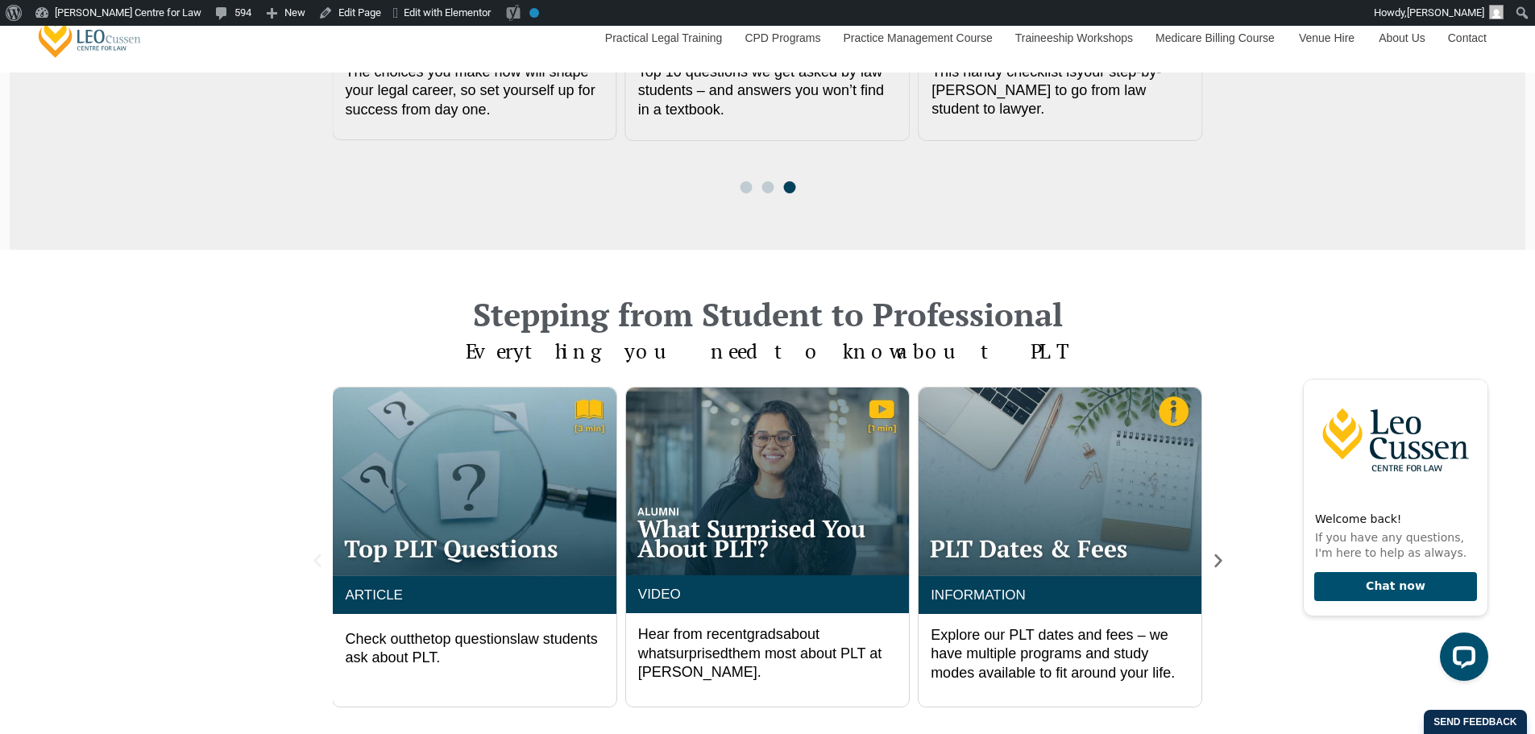
click at [318, 558] on icon "Previous slide" at bounding box center [316, 561] width 7 height 14
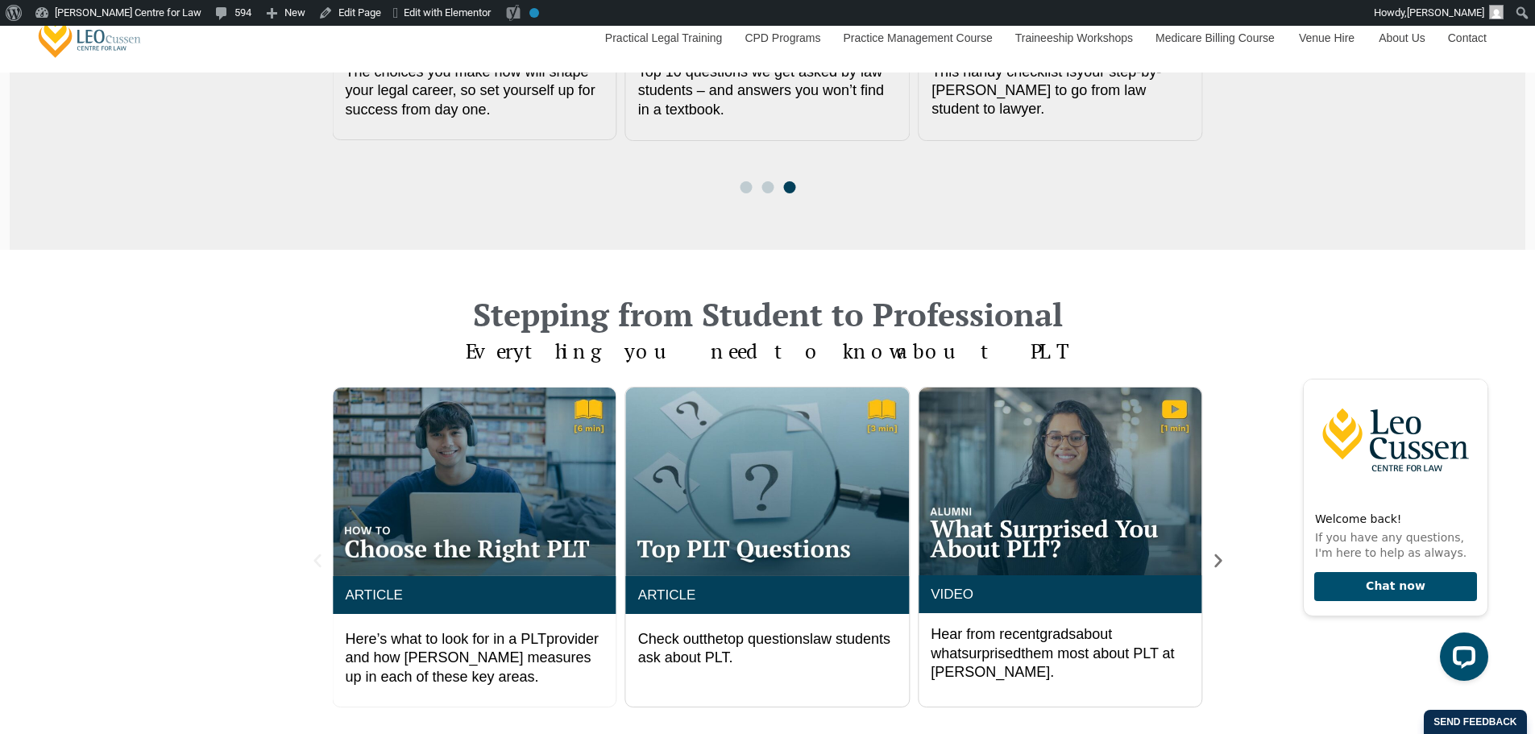
click at [318, 558] on icon "Previous slide" at bounding box center [316, 561] width 7 height 14
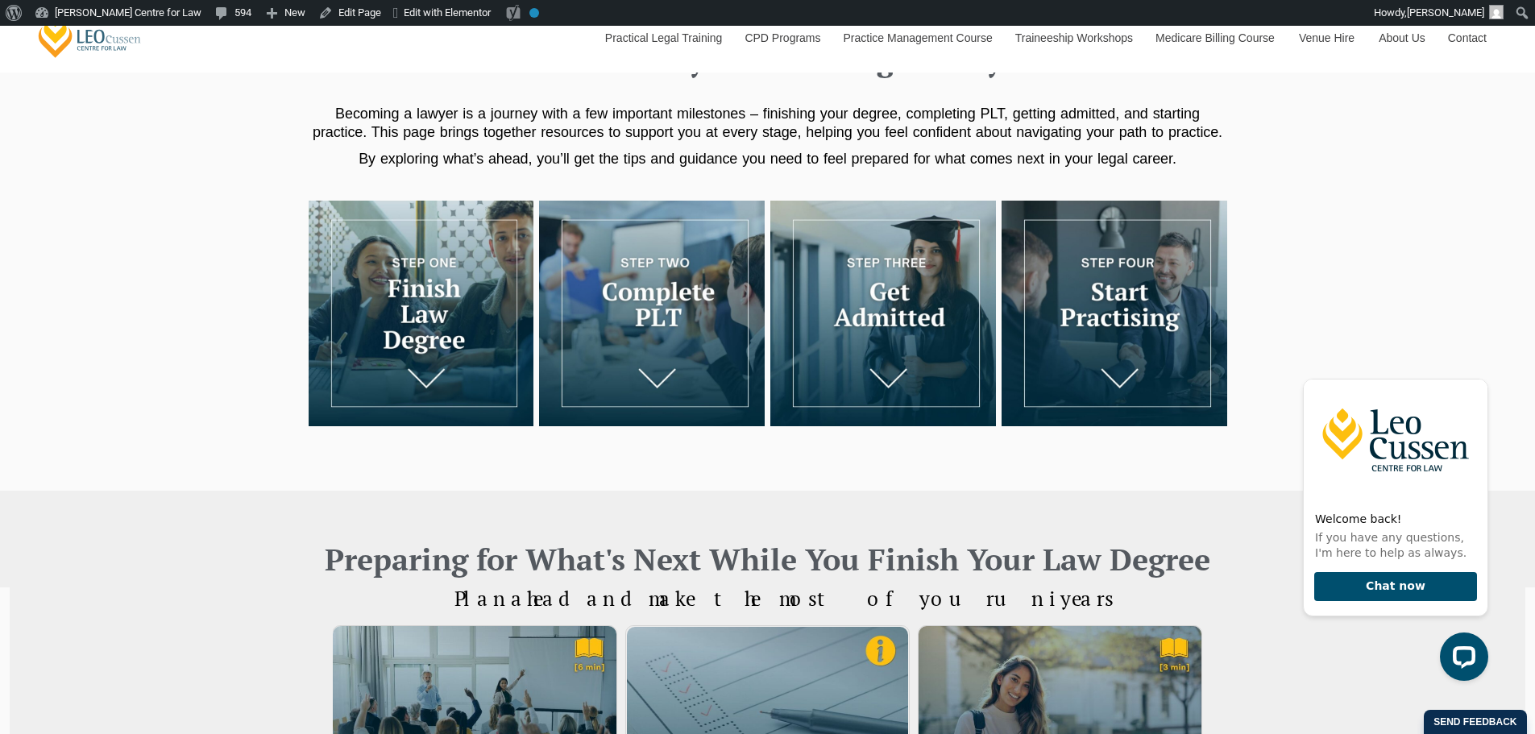
scroll to position [537, 0]
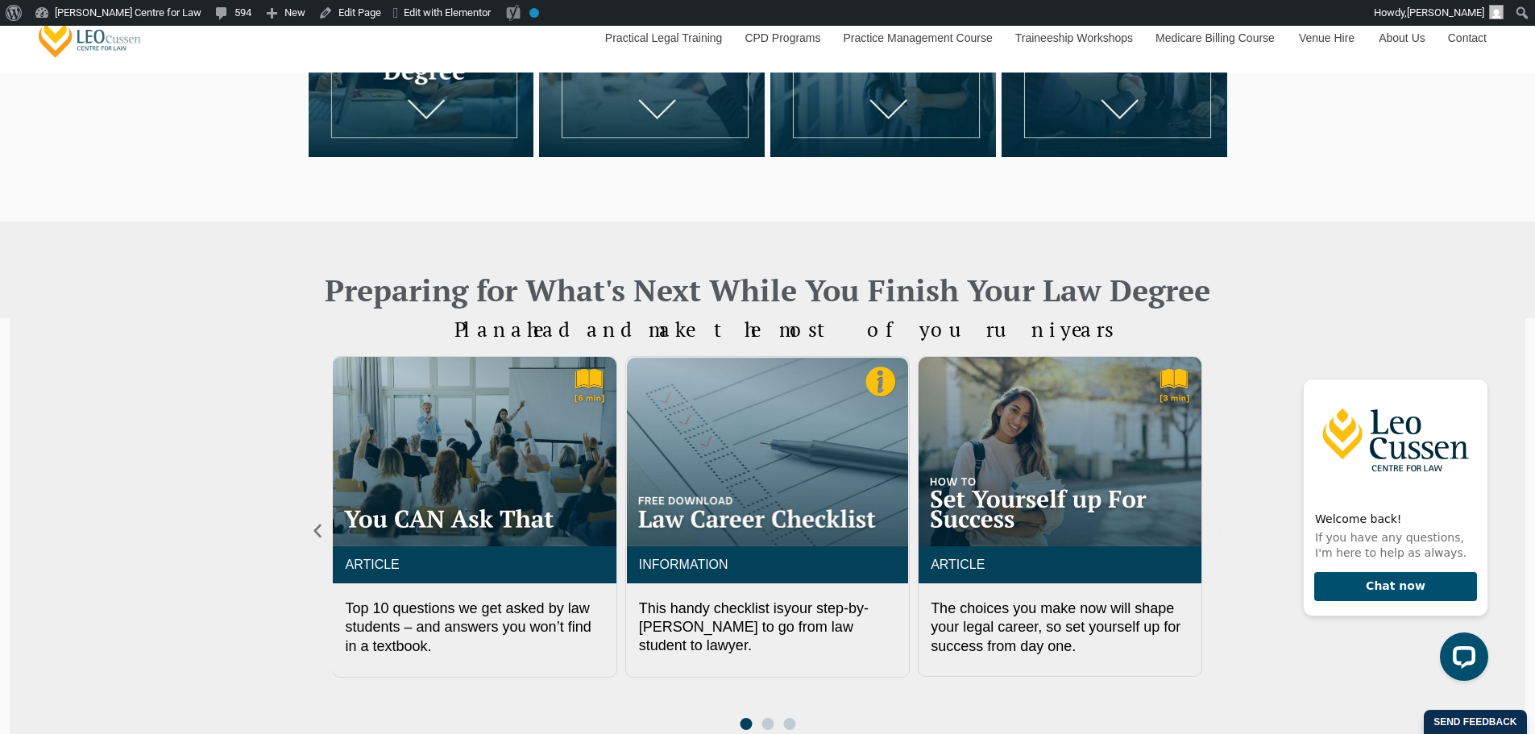
click at [1215, 522] on icon "Next slide" at bounding box center [1218, 531] width 18 height 18
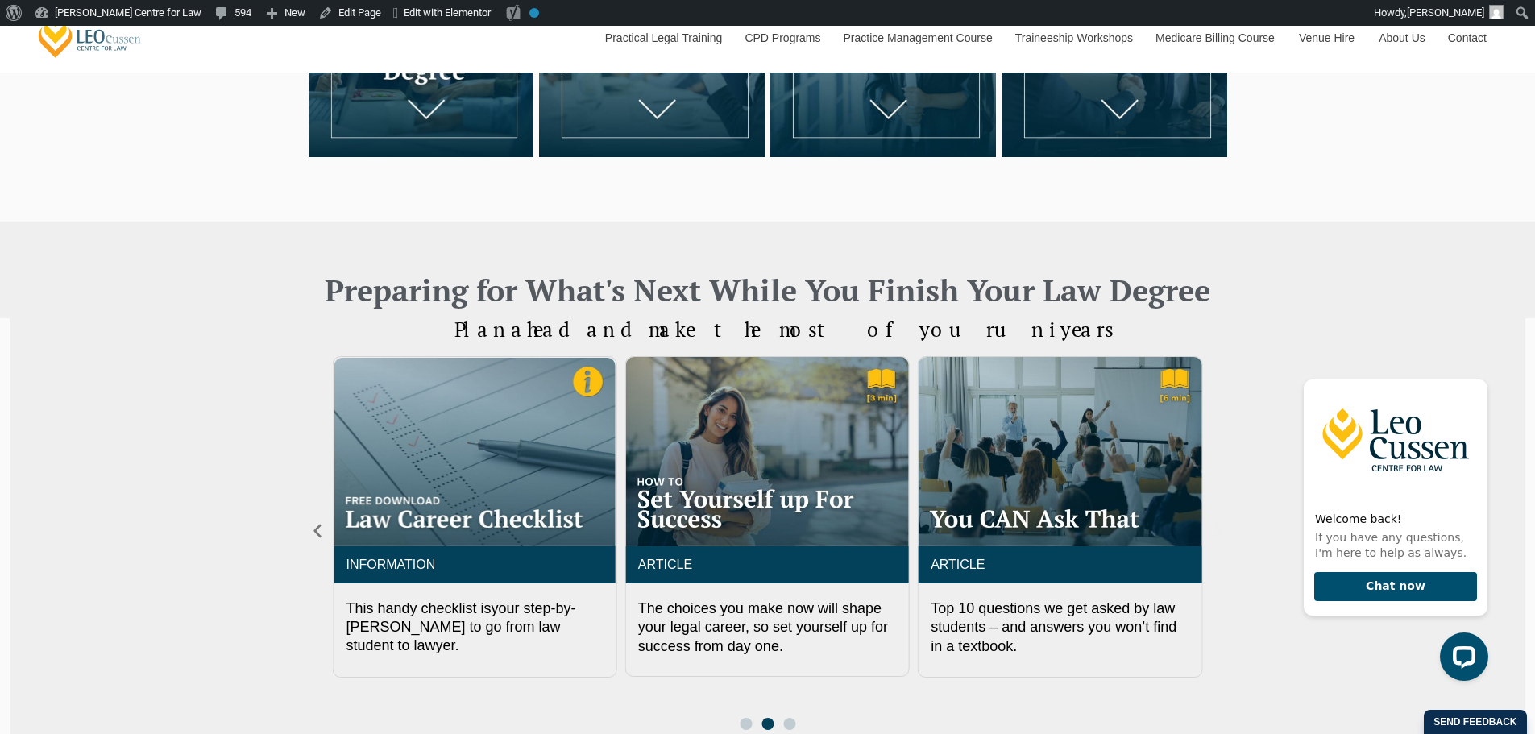
click at [1215, 522] on icon "Next slide" at bounding box center [1218, 531] width 18 height 18
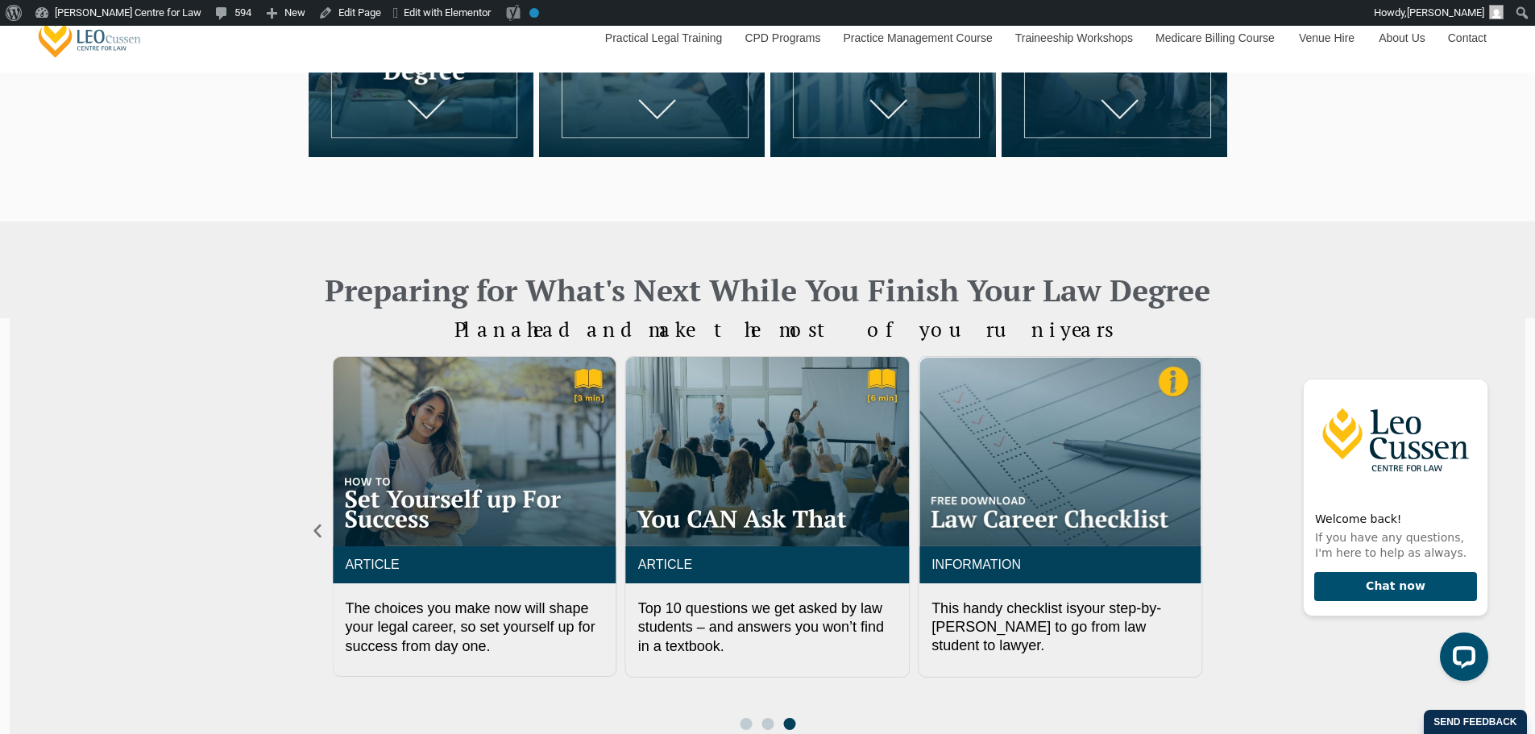
click at [1215, 522] on icon "Next slide" at bounding box center [1218, 531] width 18 height 18
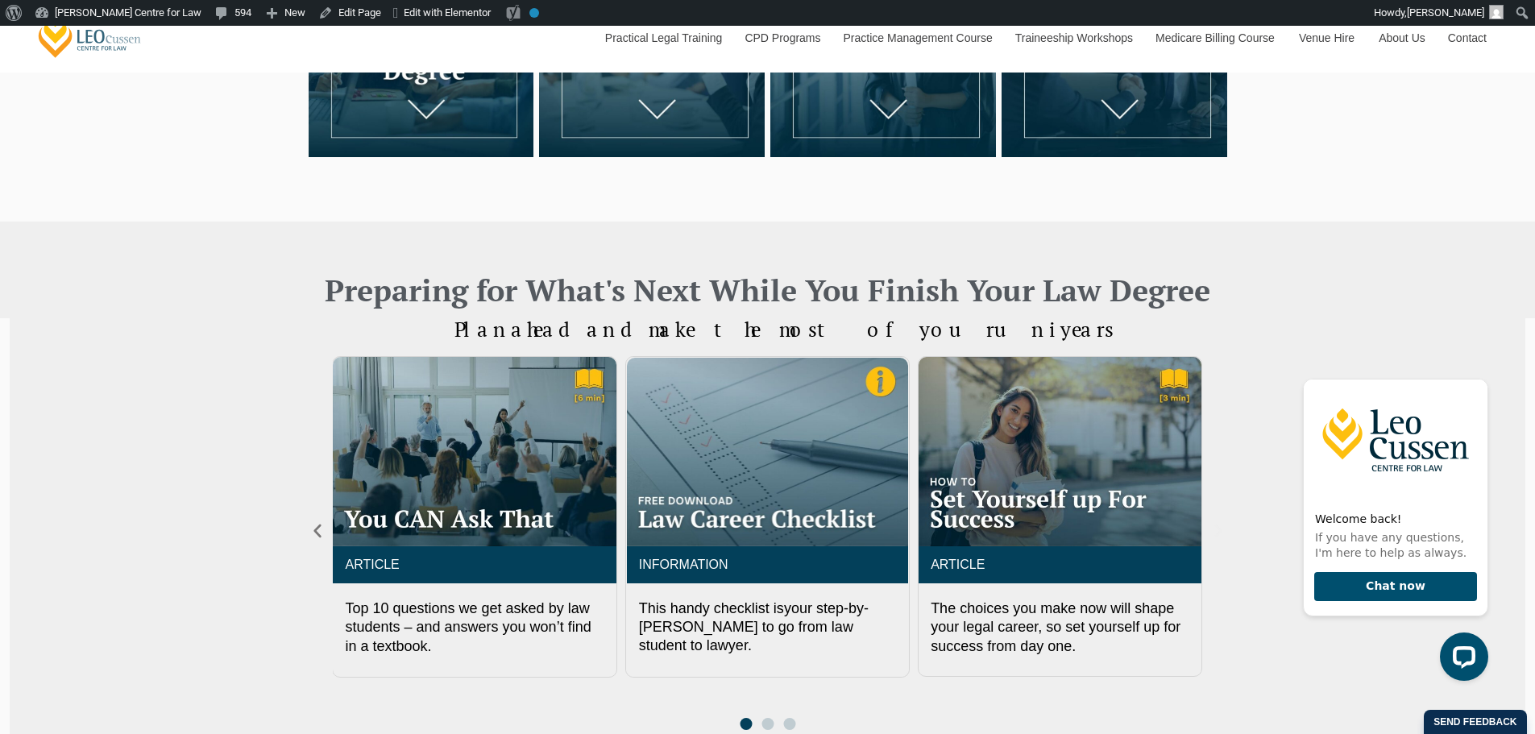
click at [1215, 522] on icon "Next slide" at bounding box center [1218, 531] width 18 height 18
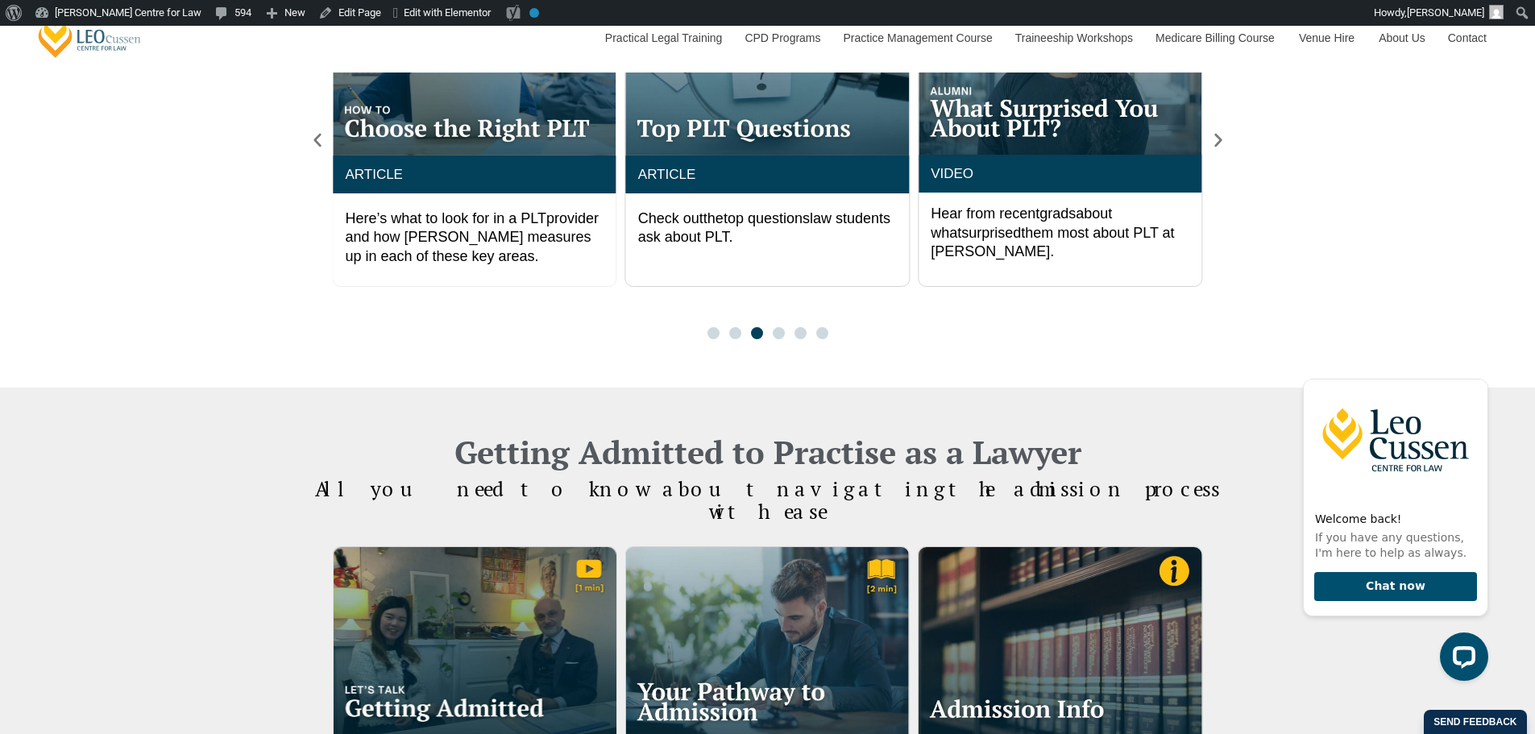
scroll to position [1612, 0]
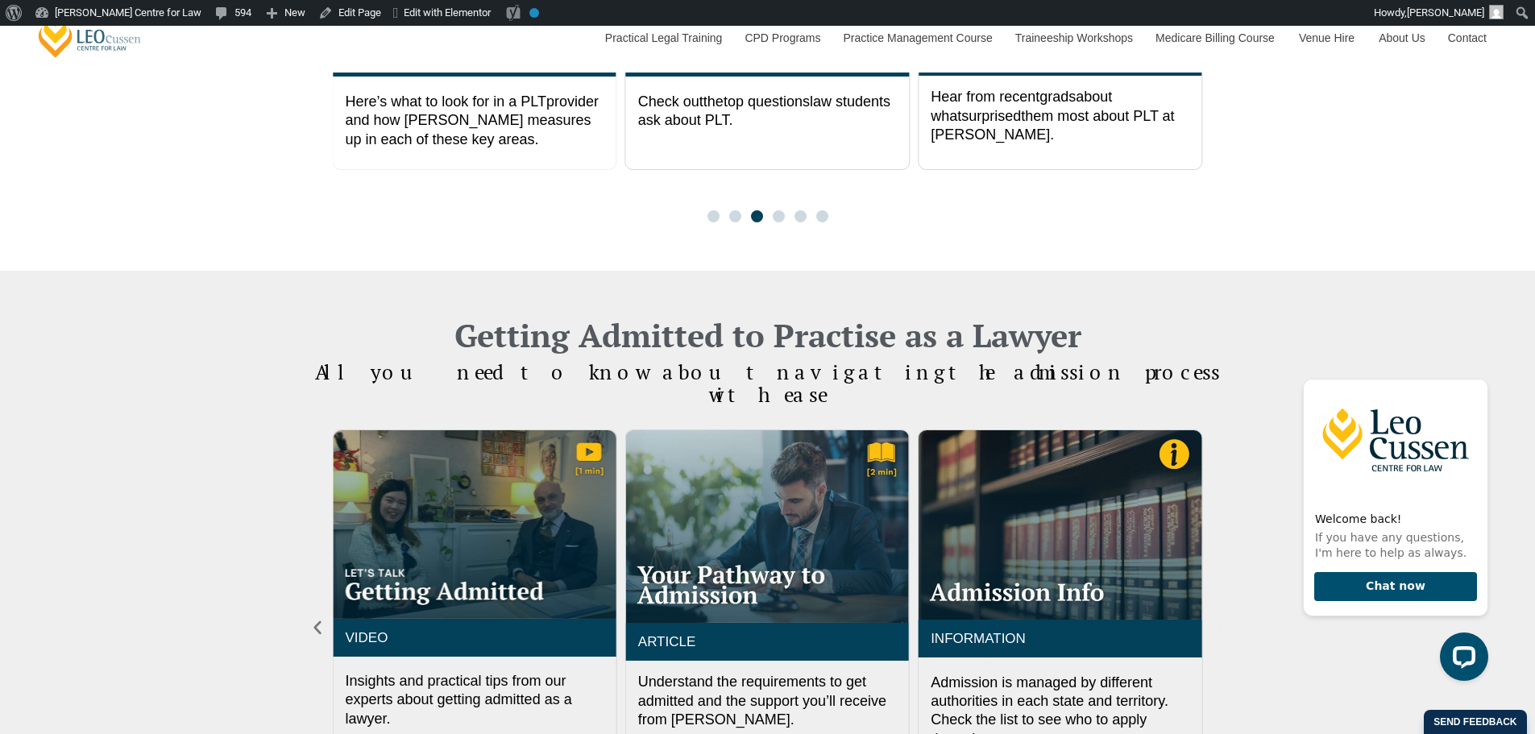
click at [1219, 619] on icon "Next slide" at bounding box center [1218, 628] width 18 height 18
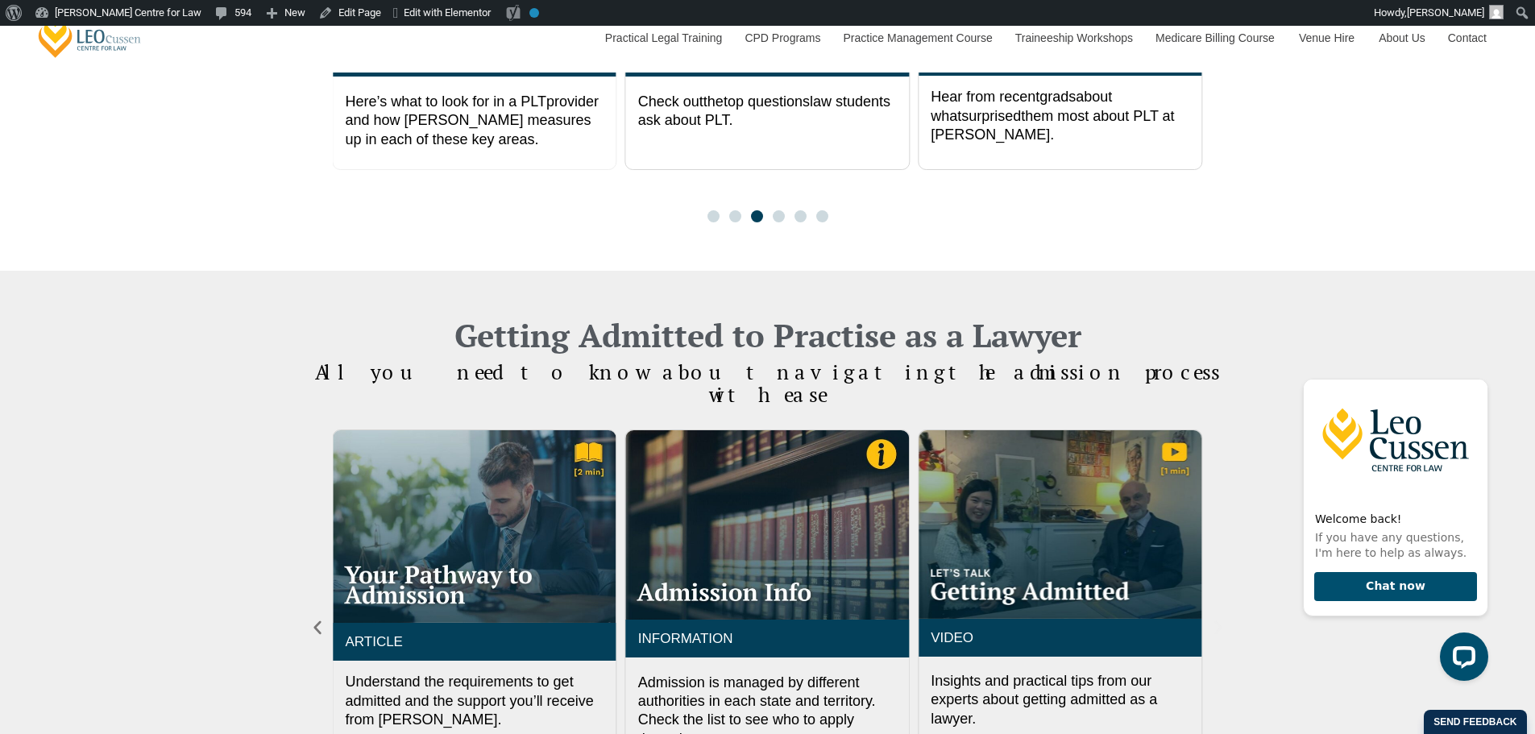
click at [1219, 619] on icon "Next slide" at bounding box center [1218, 628] width 18 height 18
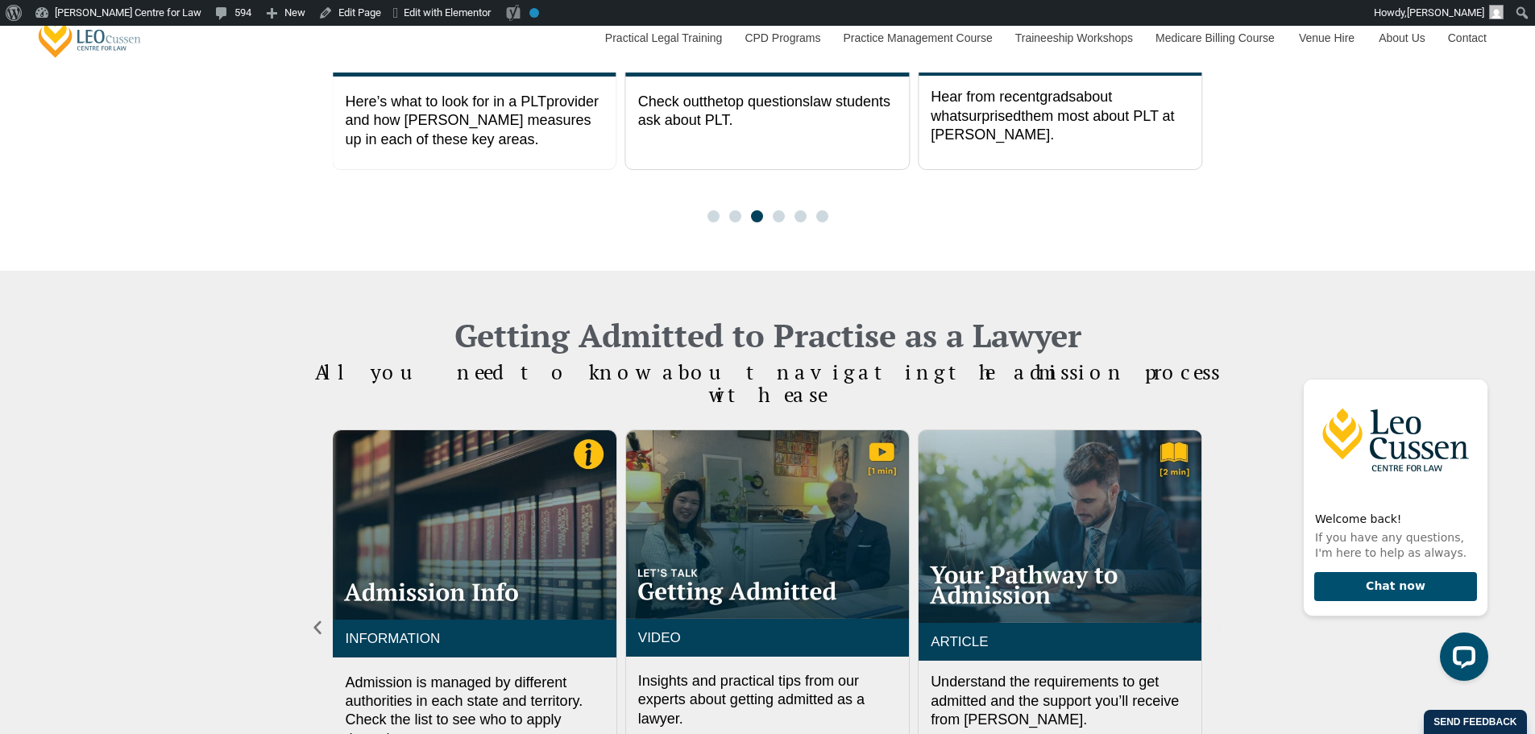
click at [1218, 619] on icon "Next slide" at bounding box center [1218, 628] width 18 height 18
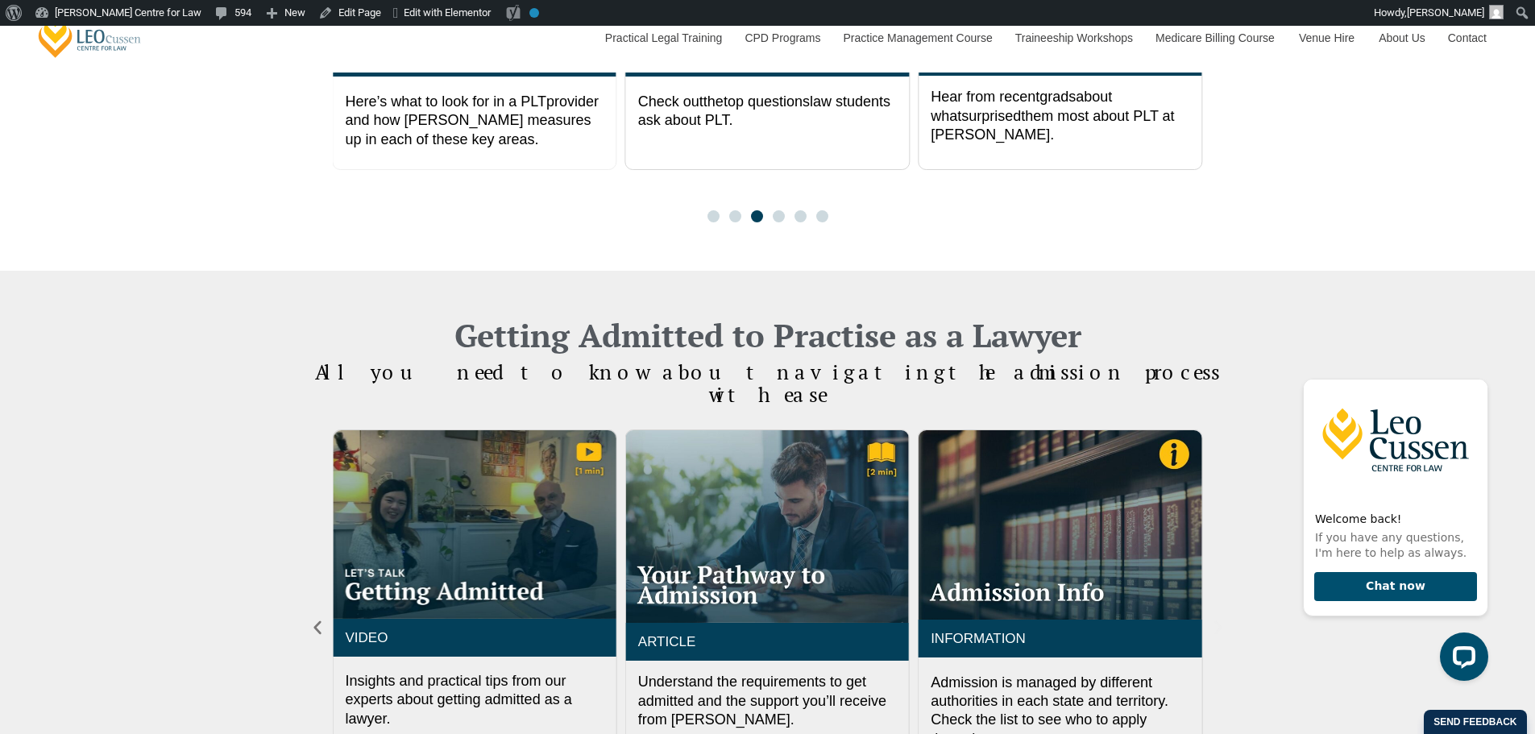
click at [1218, 619] on icon "Next slide" at bounding box center [1218, 628] width 18 height 18
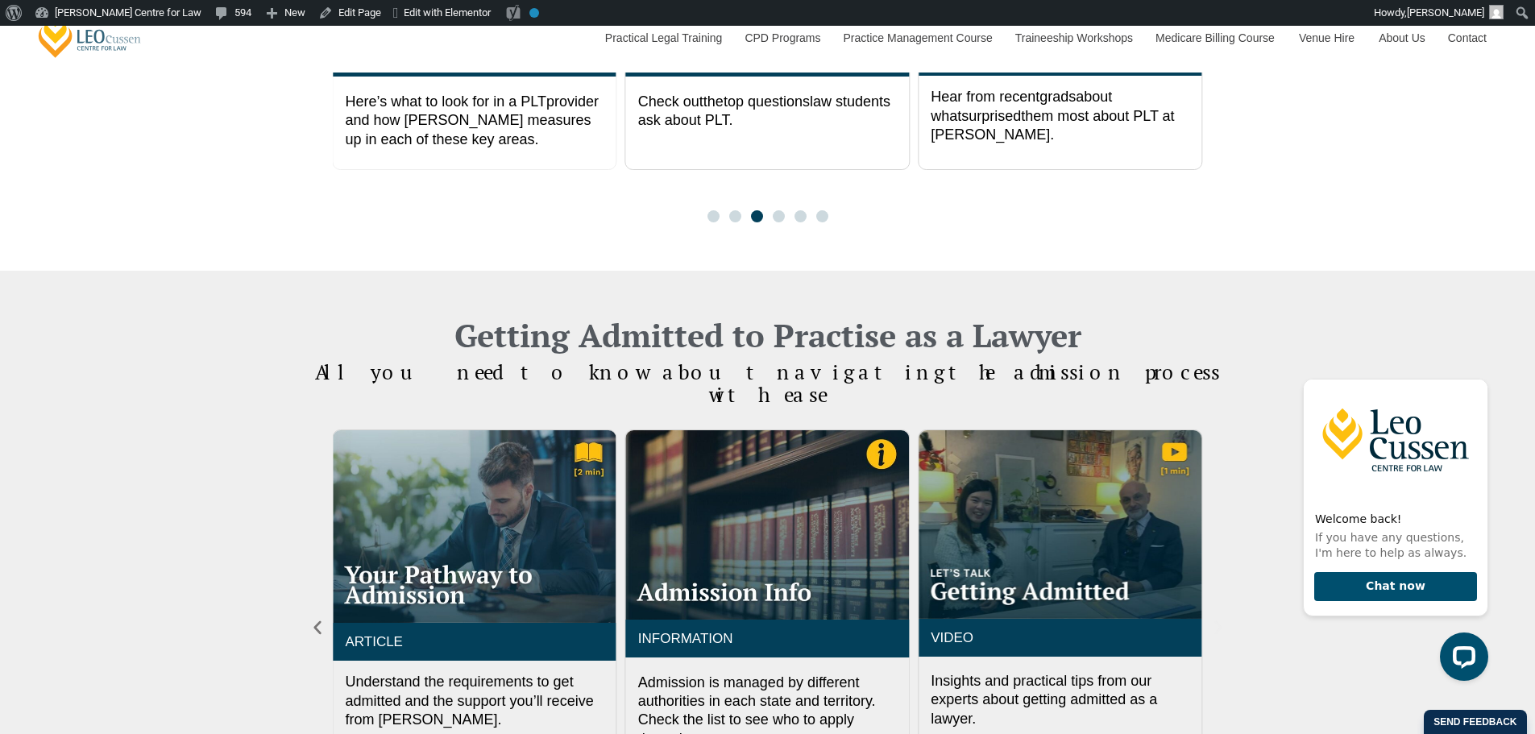
click at [1218, 619] on icon "Next slide" at bounding box center [1218, 628] width 18 height 18
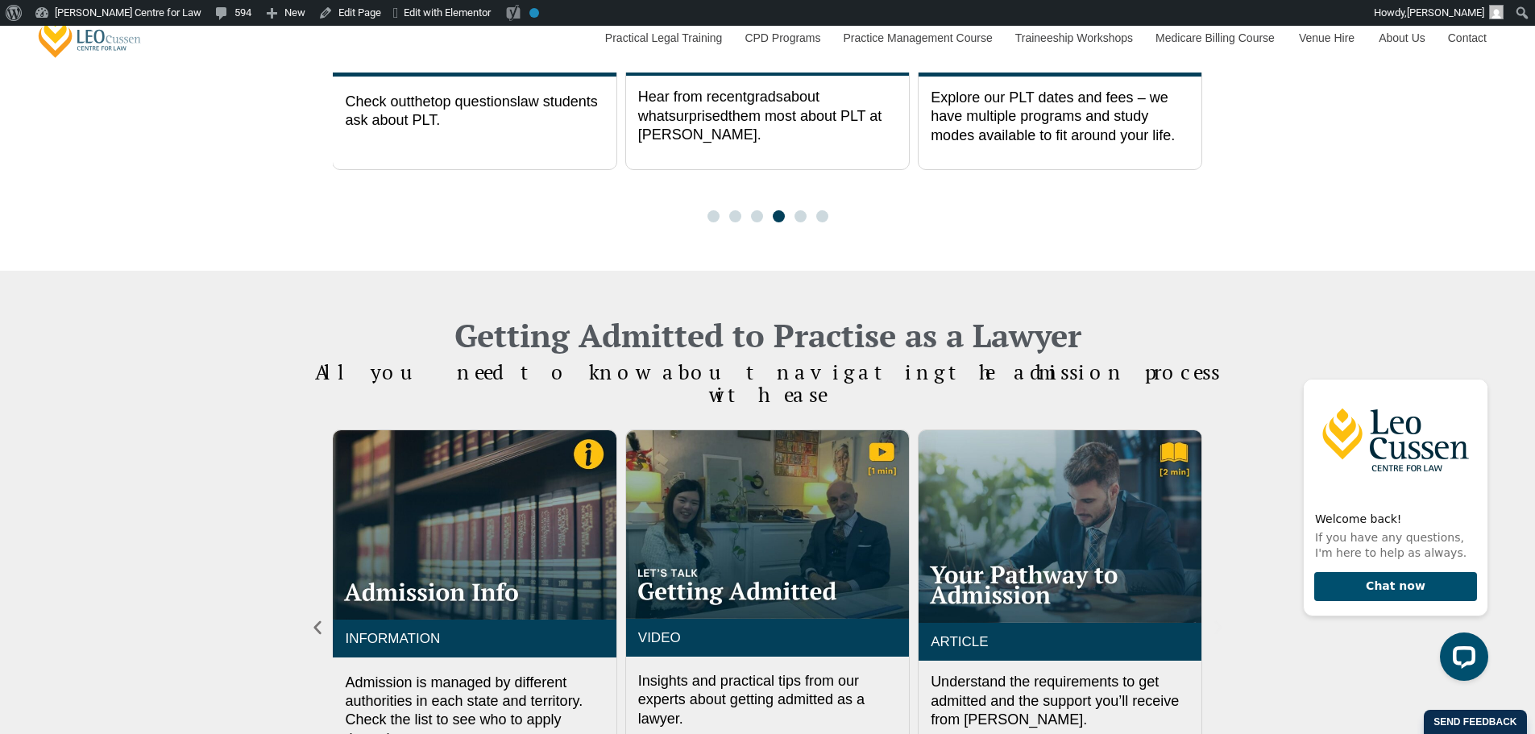
click at [1218, 619] on icon "Next slide" at bounding box center [1218, 628] width 18 height 18
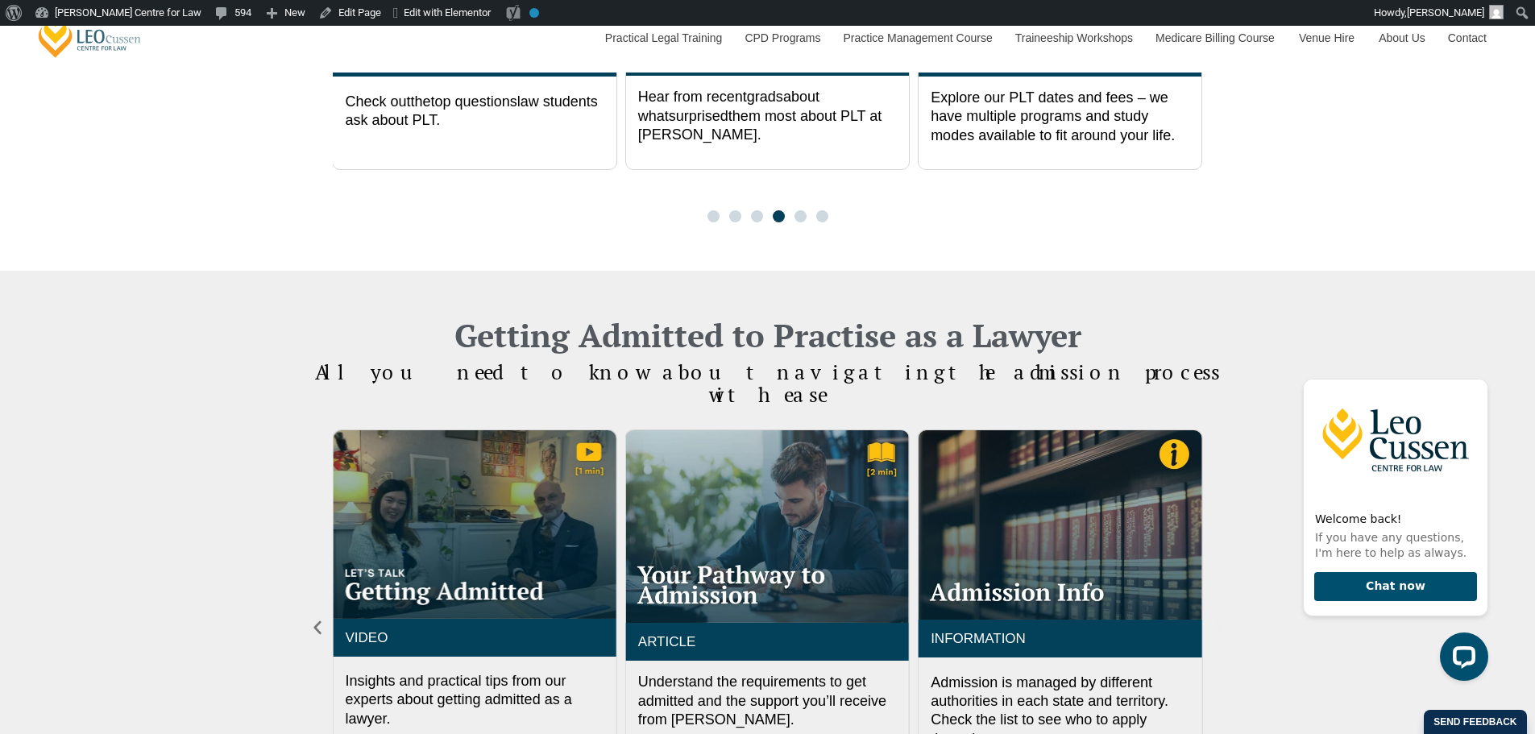
click at [1218, 619] on icon "Next slide" at bounding box center [1218, 628] width 18 height 18
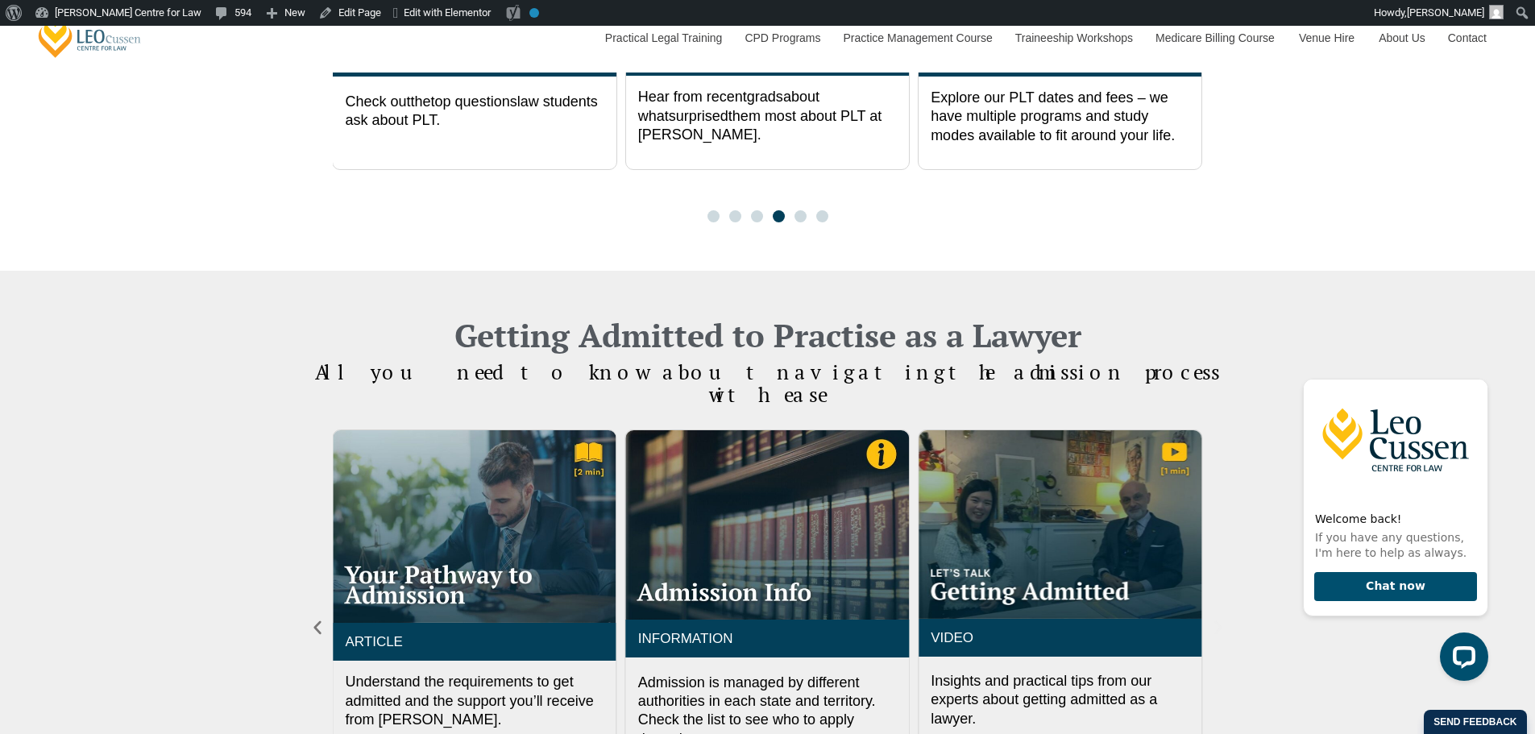
click at [1218, 619] on icon "Next slide" at bounding box center [1218, 628] width 18 height 18
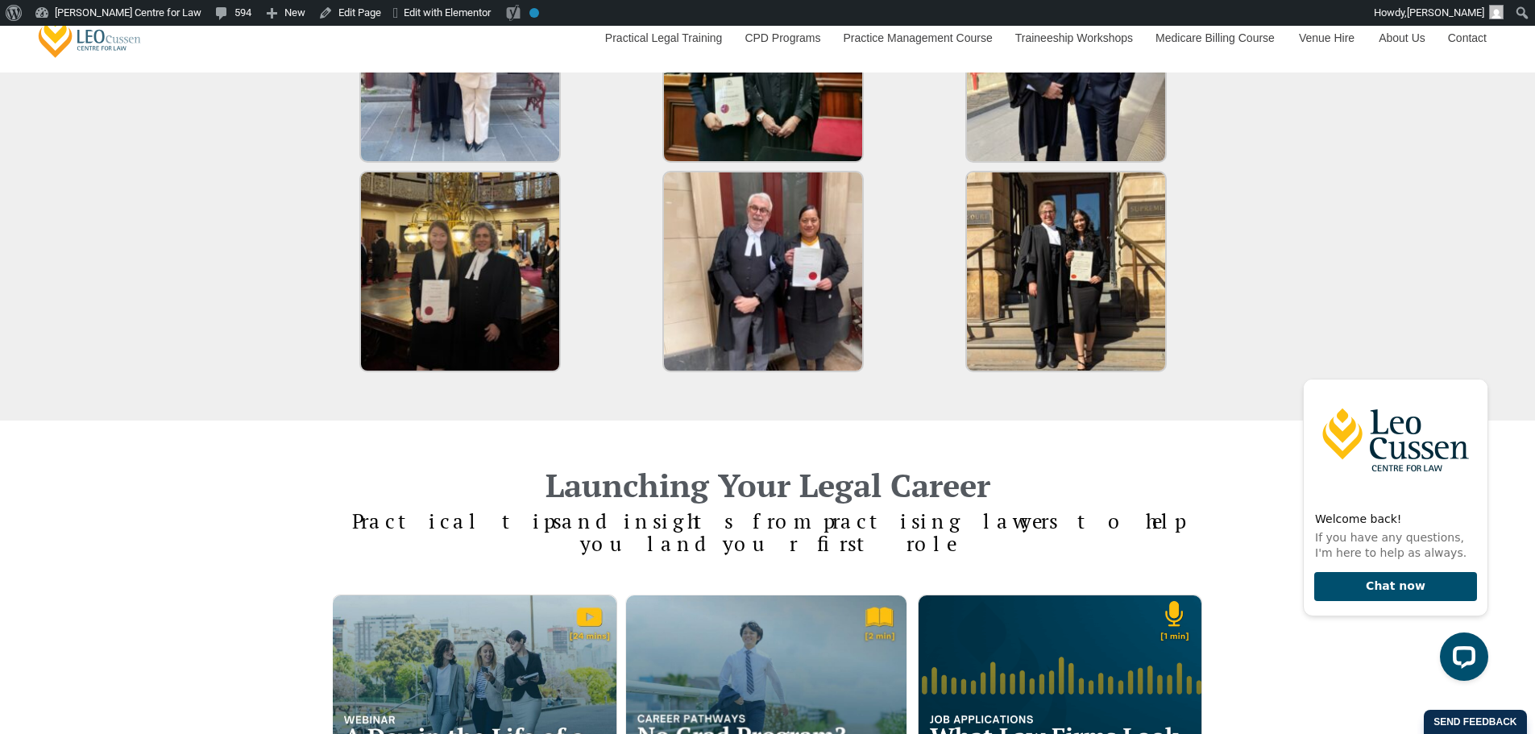
scroll to position [2955, 0]
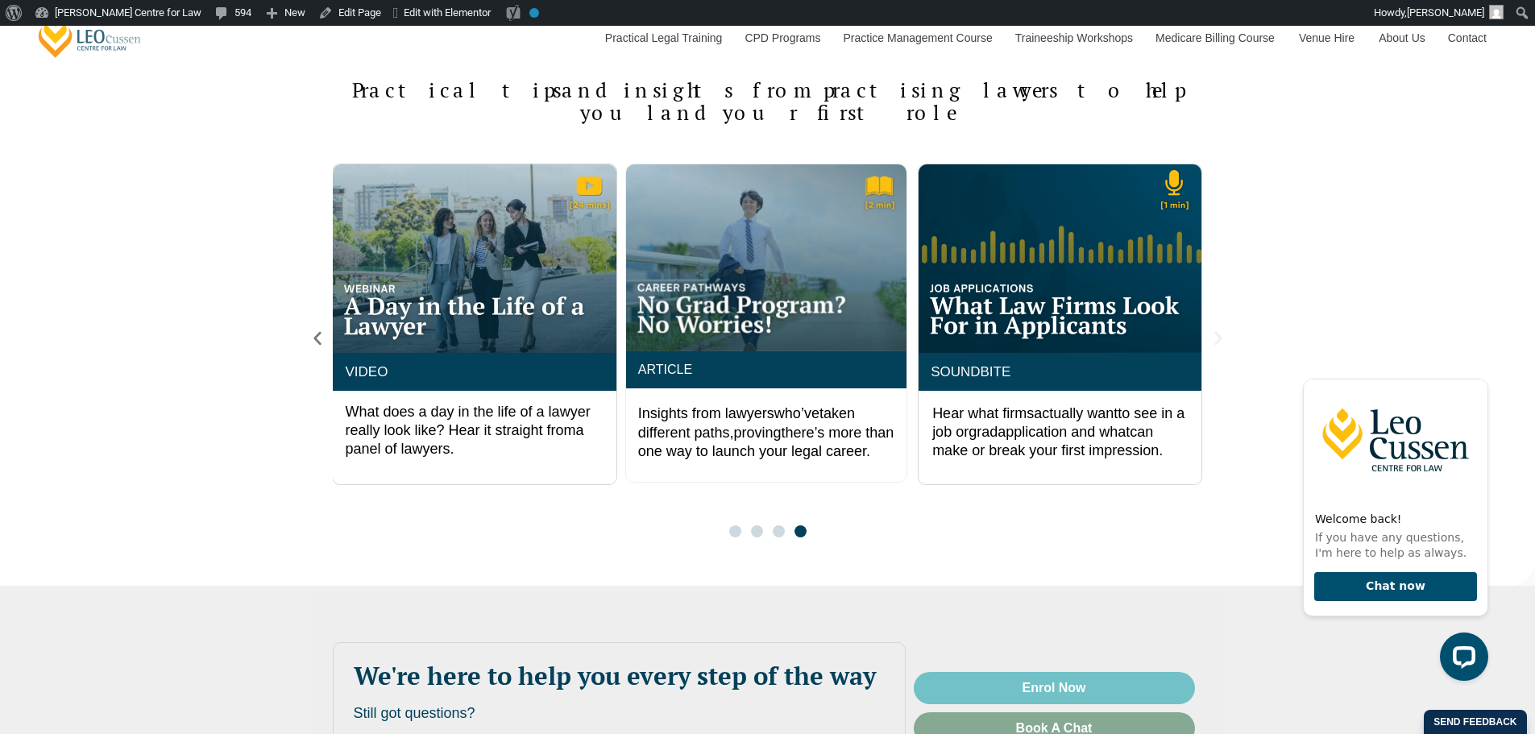
click at [1219, 330] on icon "Next slide" at bounding box center [1218, 339] width 18 height 18
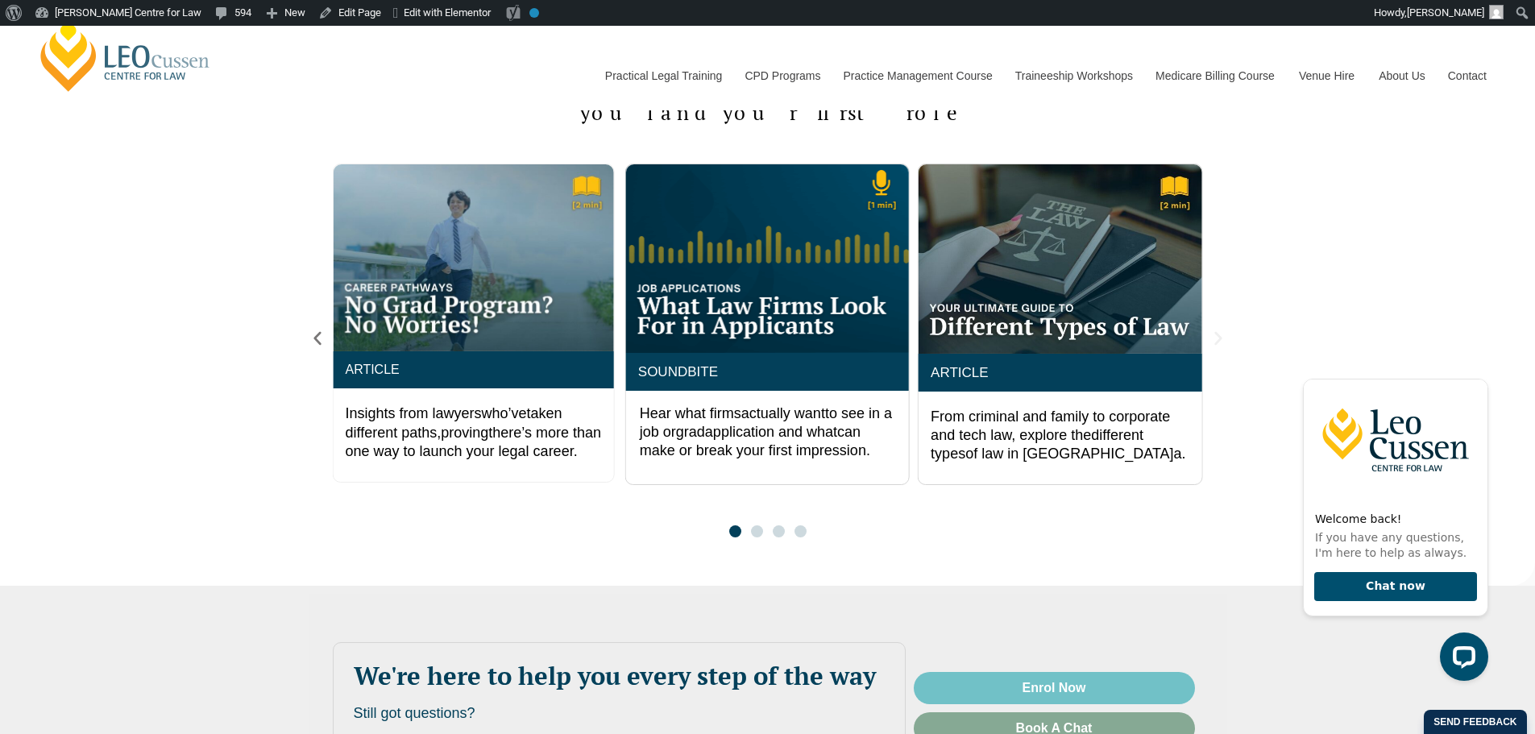
click at [1215, 330] on icon "Next slide" at bounding box center [1218, 339] width 18 height 18
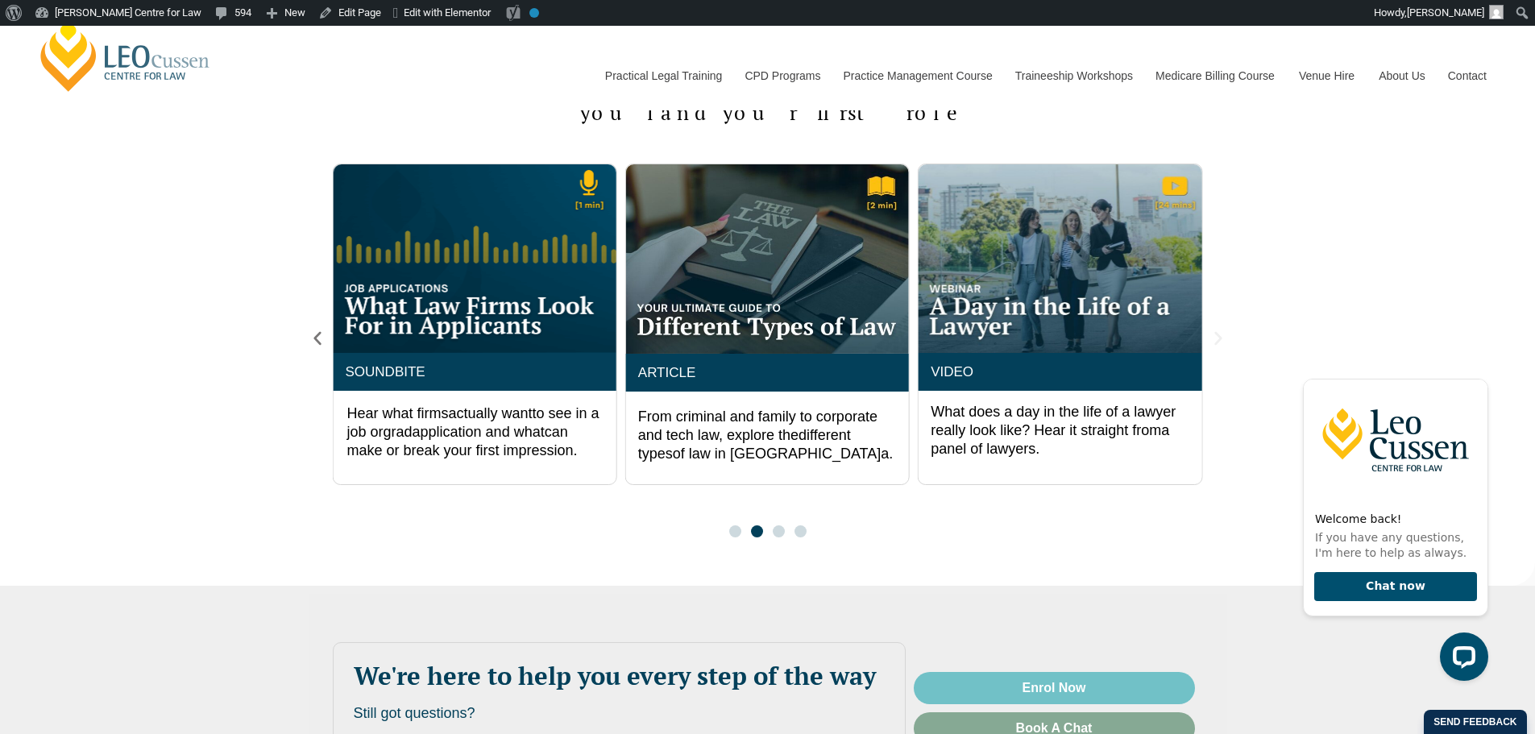
click at [1225, 330] on icon "Next slide" at bounding box center [1218, 339] width 18 height 18
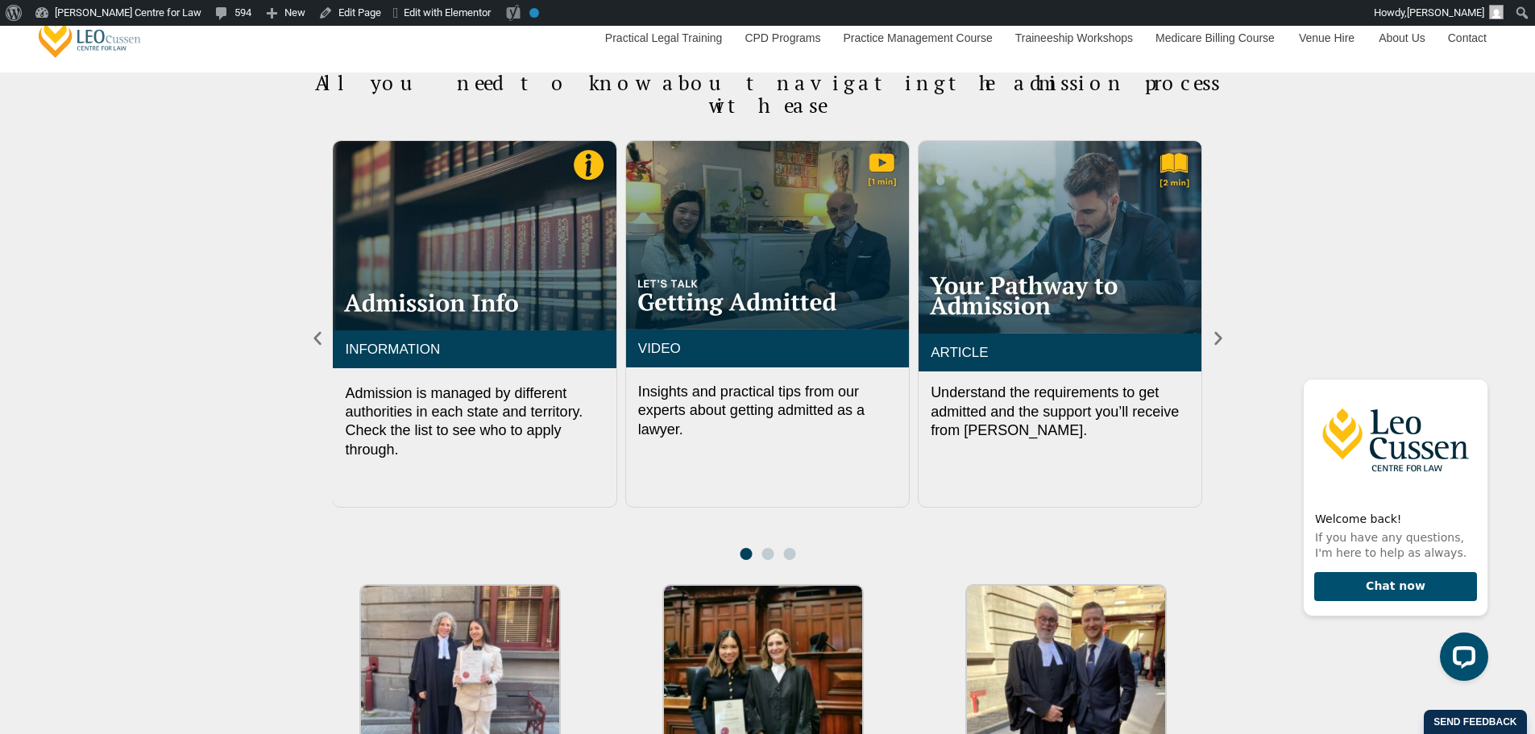
scroll to position [1880, 0]
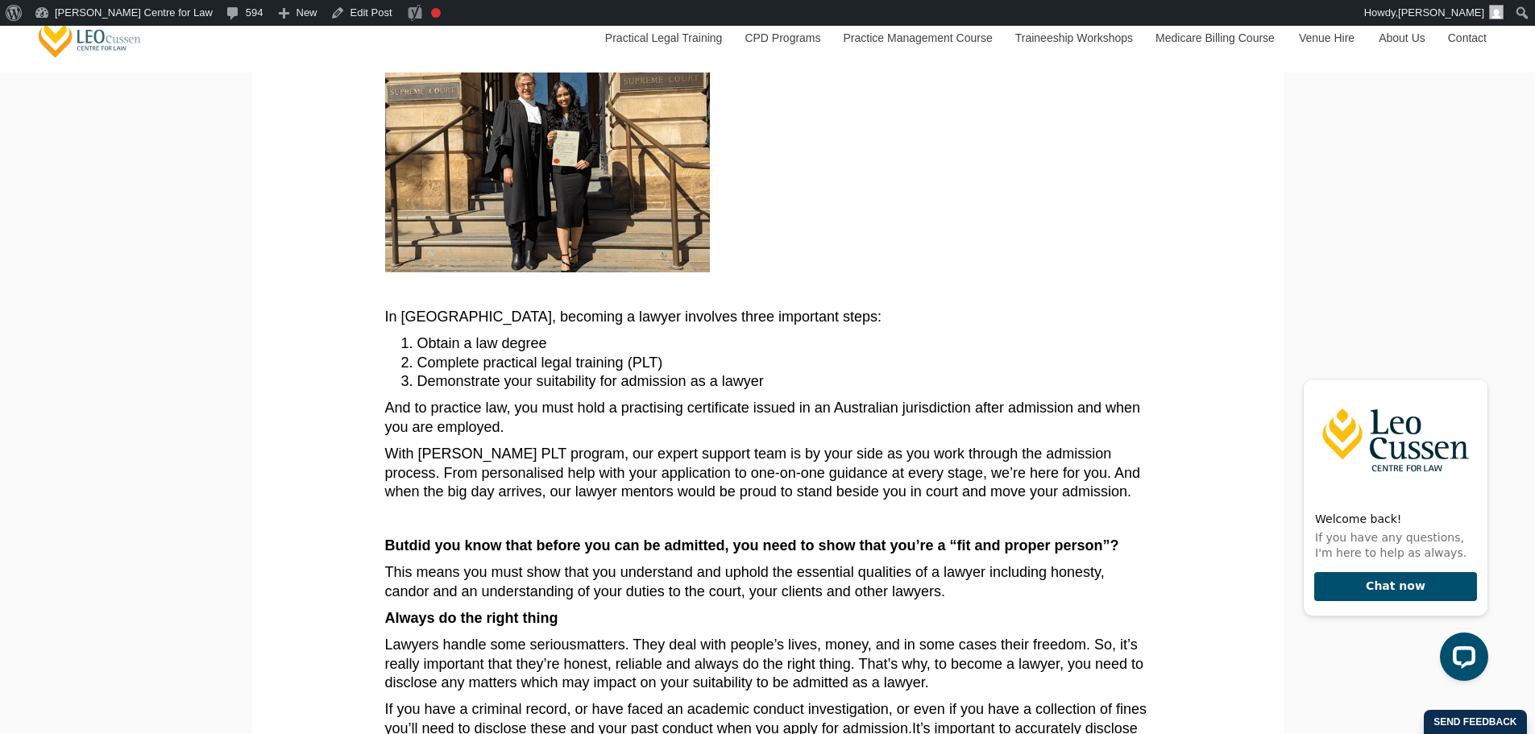
scroll to position [537, 0]
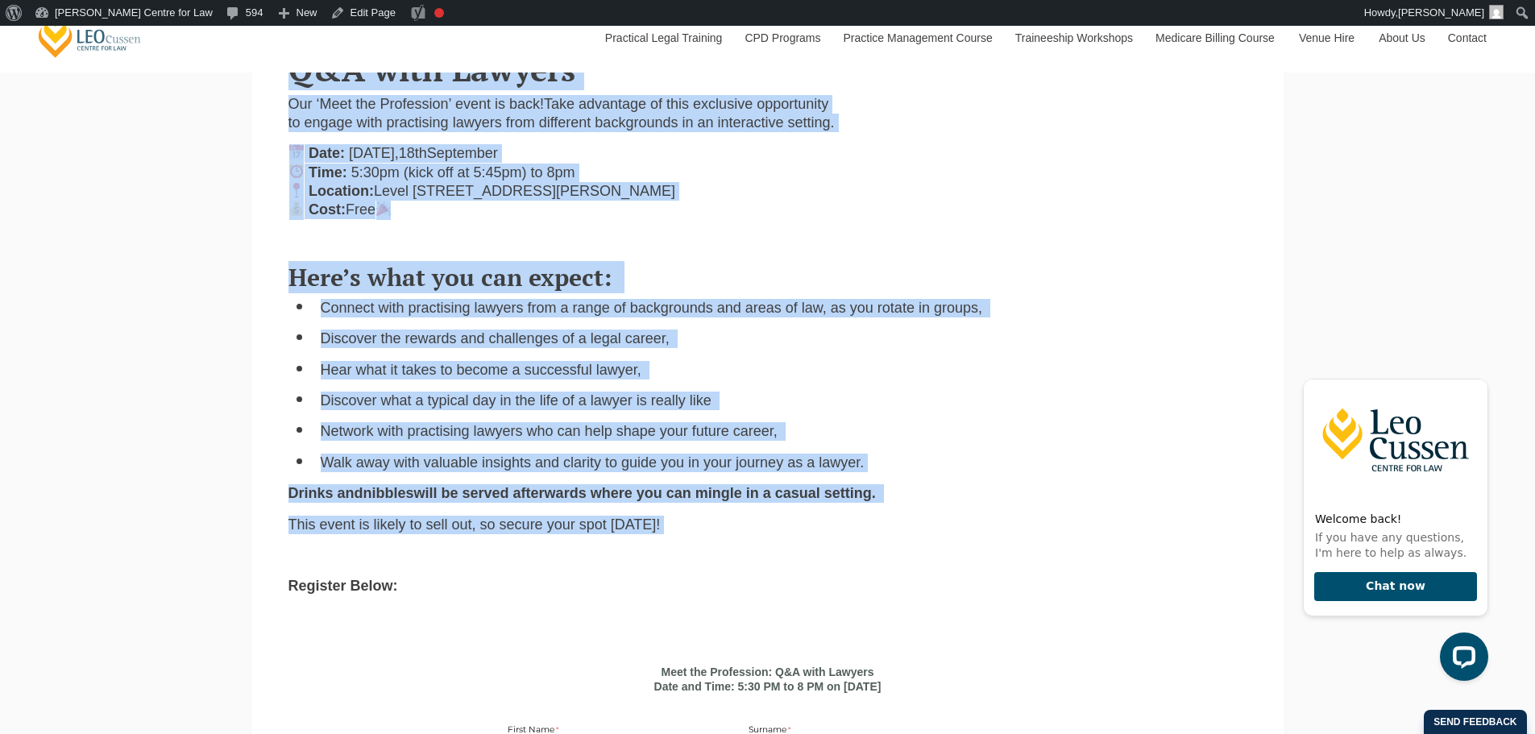
scroll to position [626, 0]
drag, startPoint x: 281, startPoint y: 106, endPoint x: 562, endPoint y: 598, distance: 565.9
click at [562, 598] on main "Meet the Profession: Q&A with Lawyers Our ‘Meet the Profession’ event is back! …" at bounding box center [767, 675] width 1007 height 1385
copy main "Meet the Profession: Q&A with Lawyers Our ‘Meet the Profession’ event is back! …"
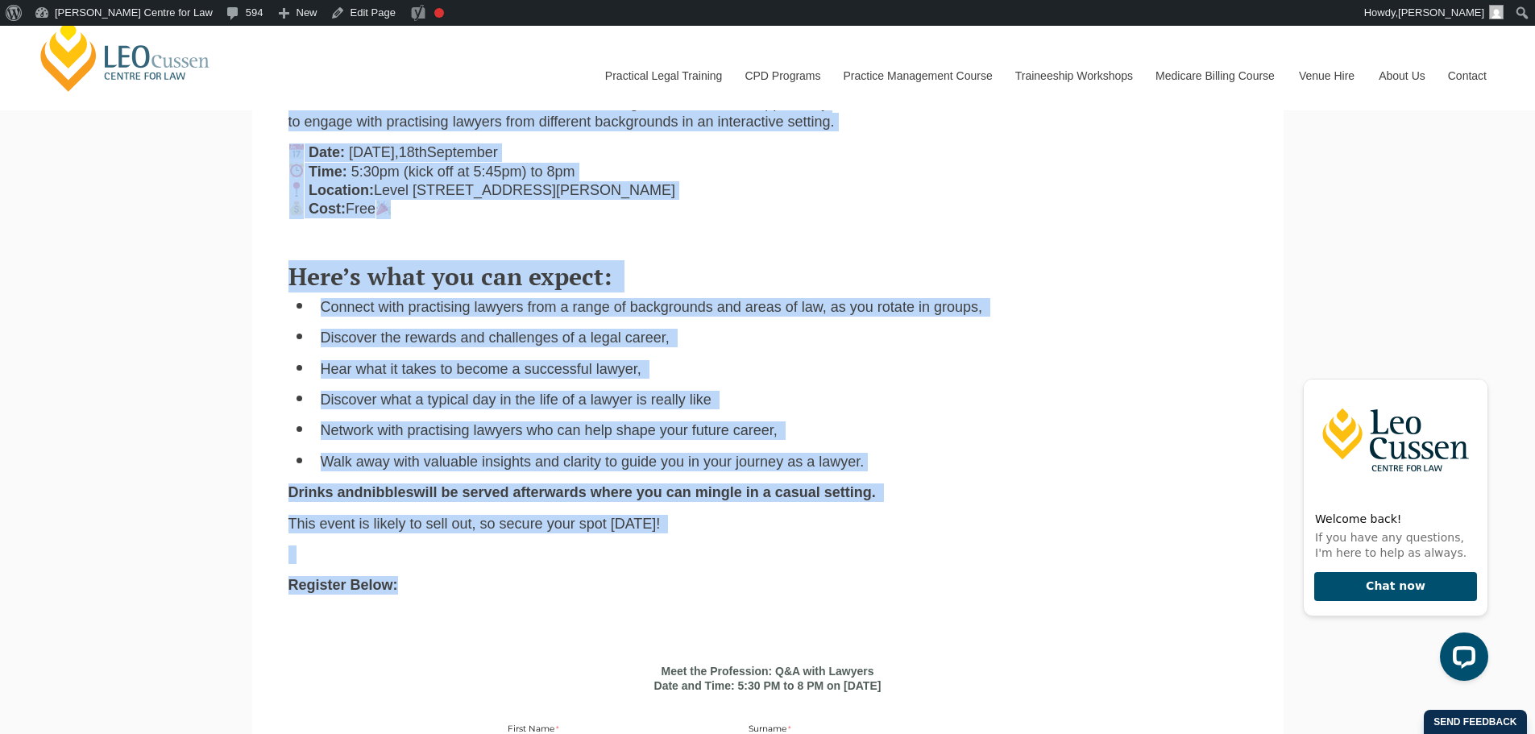
click at [612, 231] on div "Meet the Profession: Q&A with Lawyers Our ‘Meet the Profession’ event is back! …" at bounding box center [563, 115] width 574 height 232
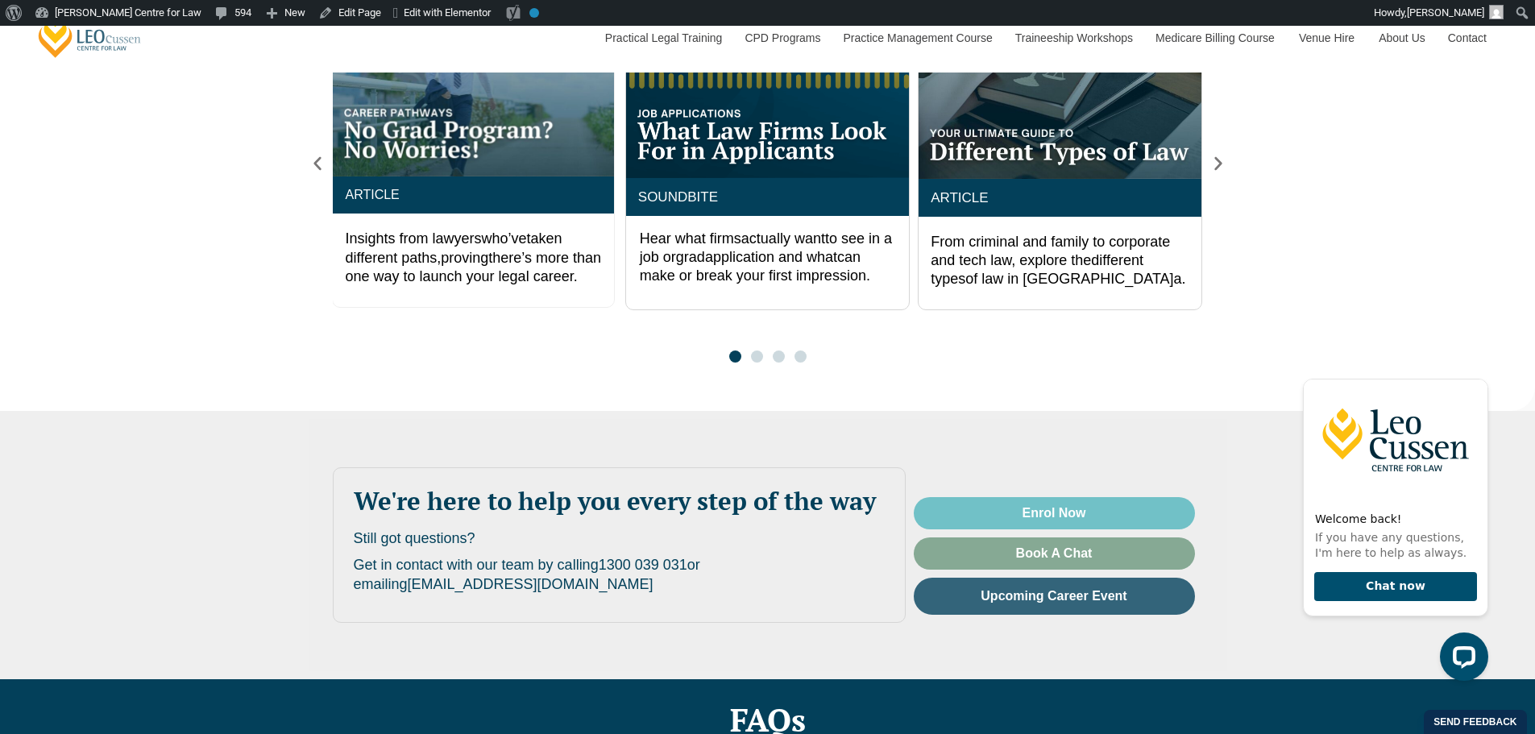
scroll to position [2686, 0]
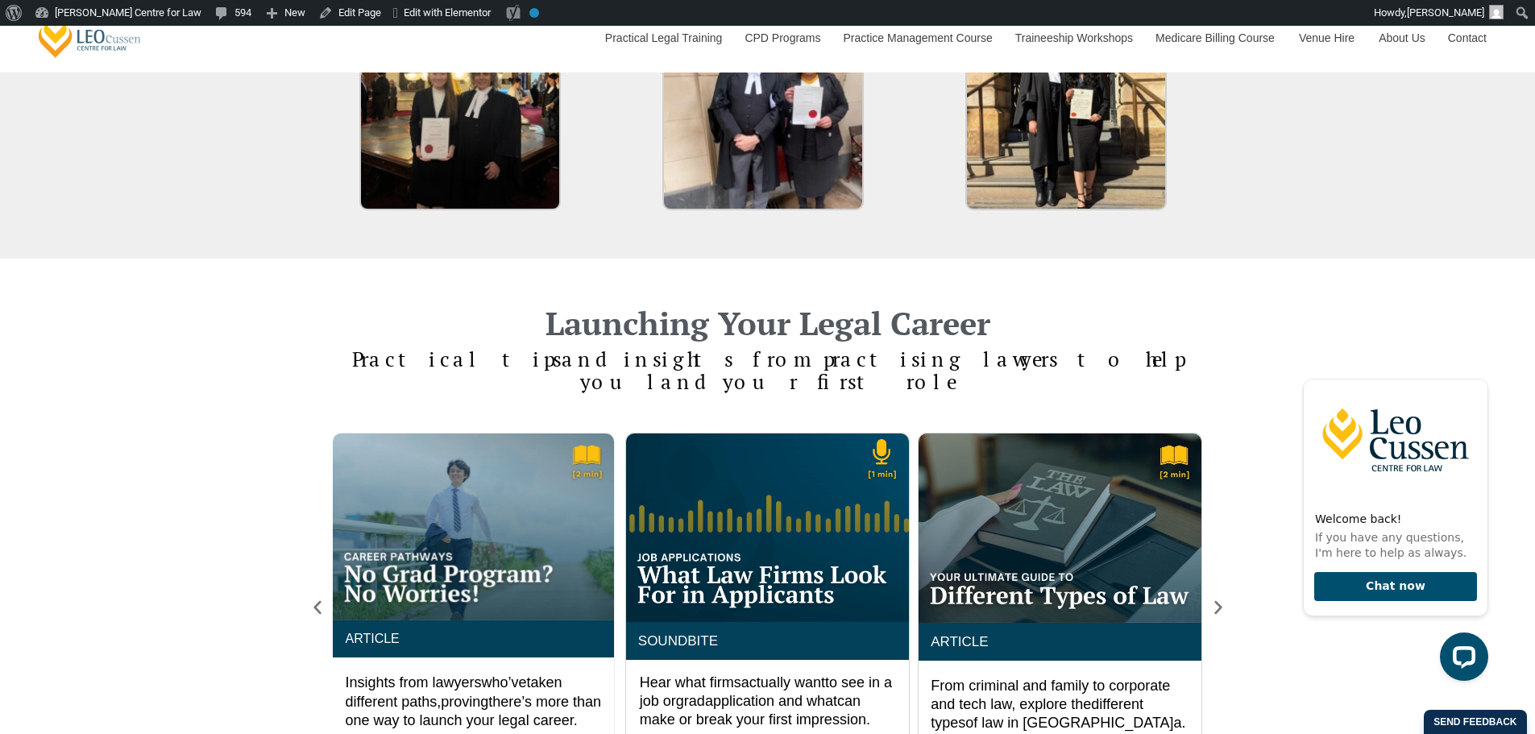
drag, startPoint x: 1177, startPoint y: 330, endPoint x: 413, endPoint y: 312, distance: 764.9
click at [413, 312] on div "Launching Your Legal Career P ractical tips and insights from practising lawyer…" at bounding box center [768, 338] width 919 height 158
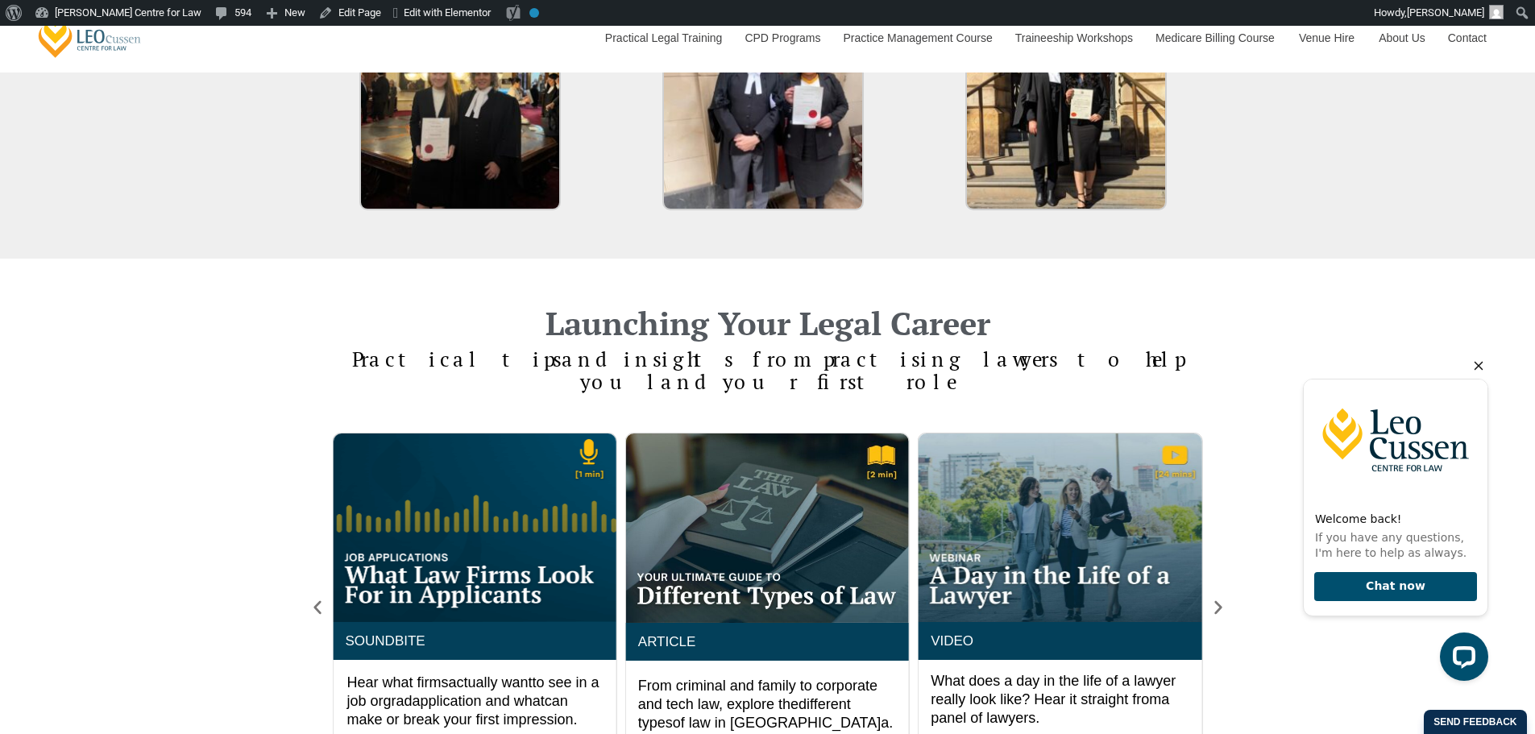
copy div "Launching Your Legal Career P ractical tips and insights from practising lawyer…"
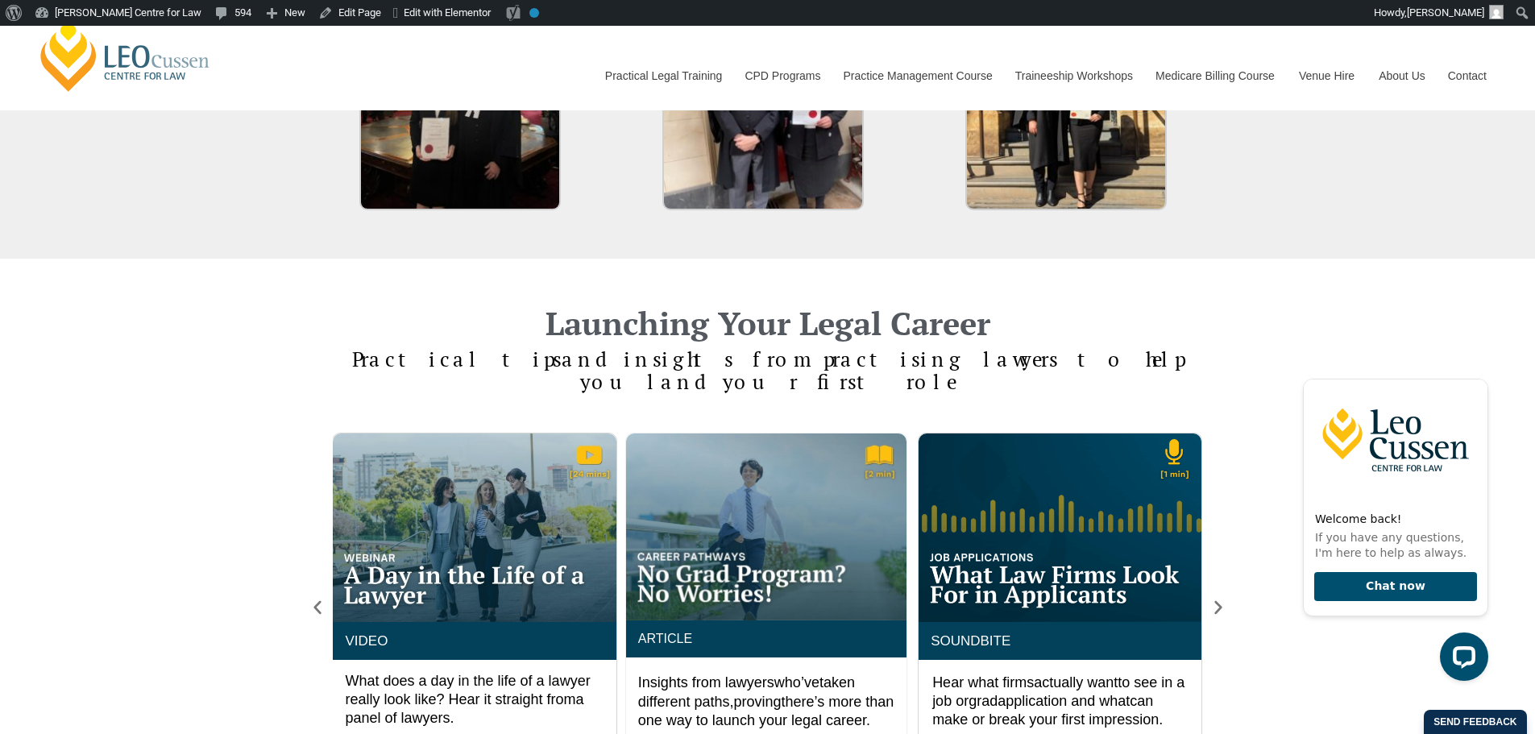
click at [1217, 307] on h2 "Launching Your Legal Career" at bounding box center [768, 323] width 919 height 32
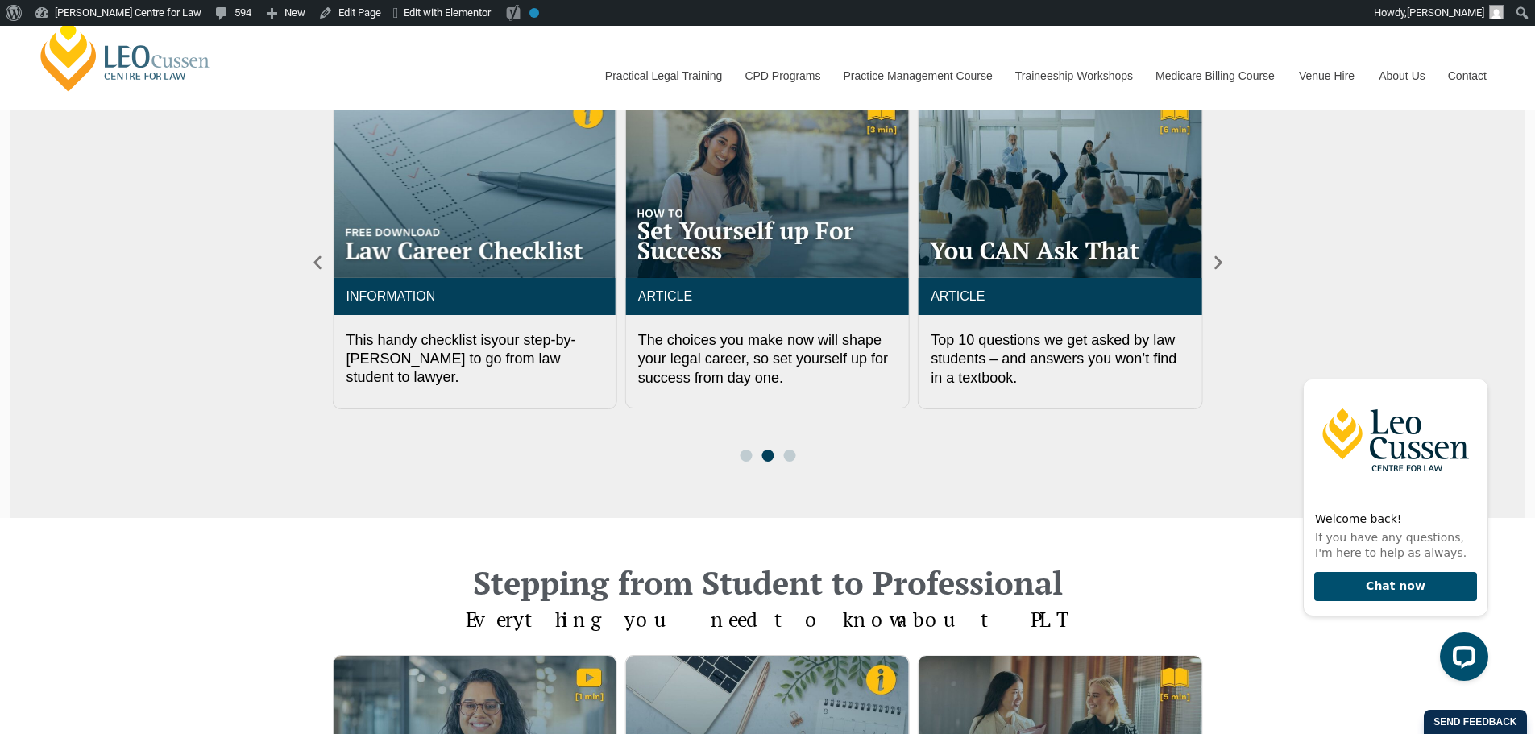
scroll to position [0, 0]
